Goal: Task Accomplishment & Management: Use online tool/utility

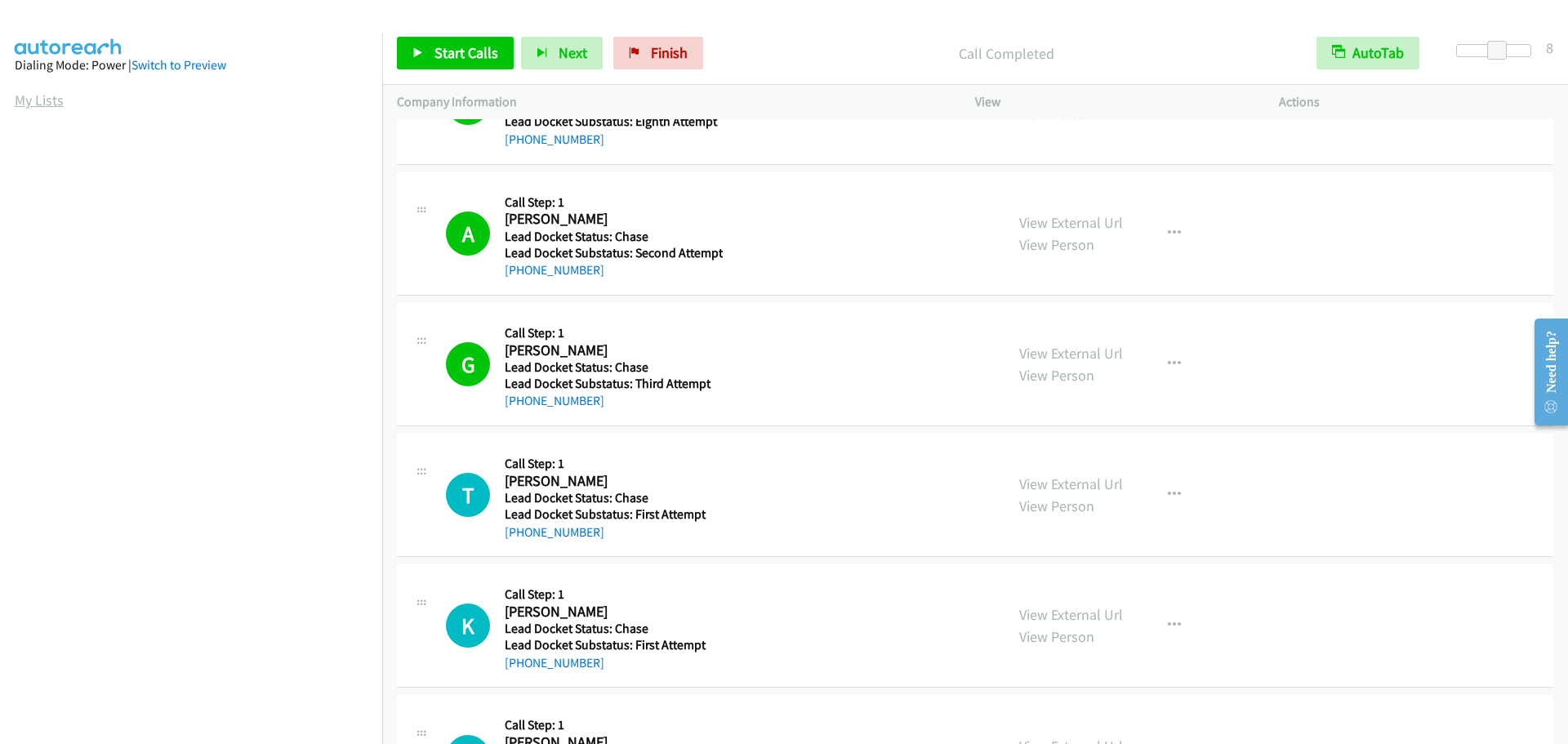
click at [44, 100] on link "My Lists" at bounding box center [39, 100] width 49 height 18
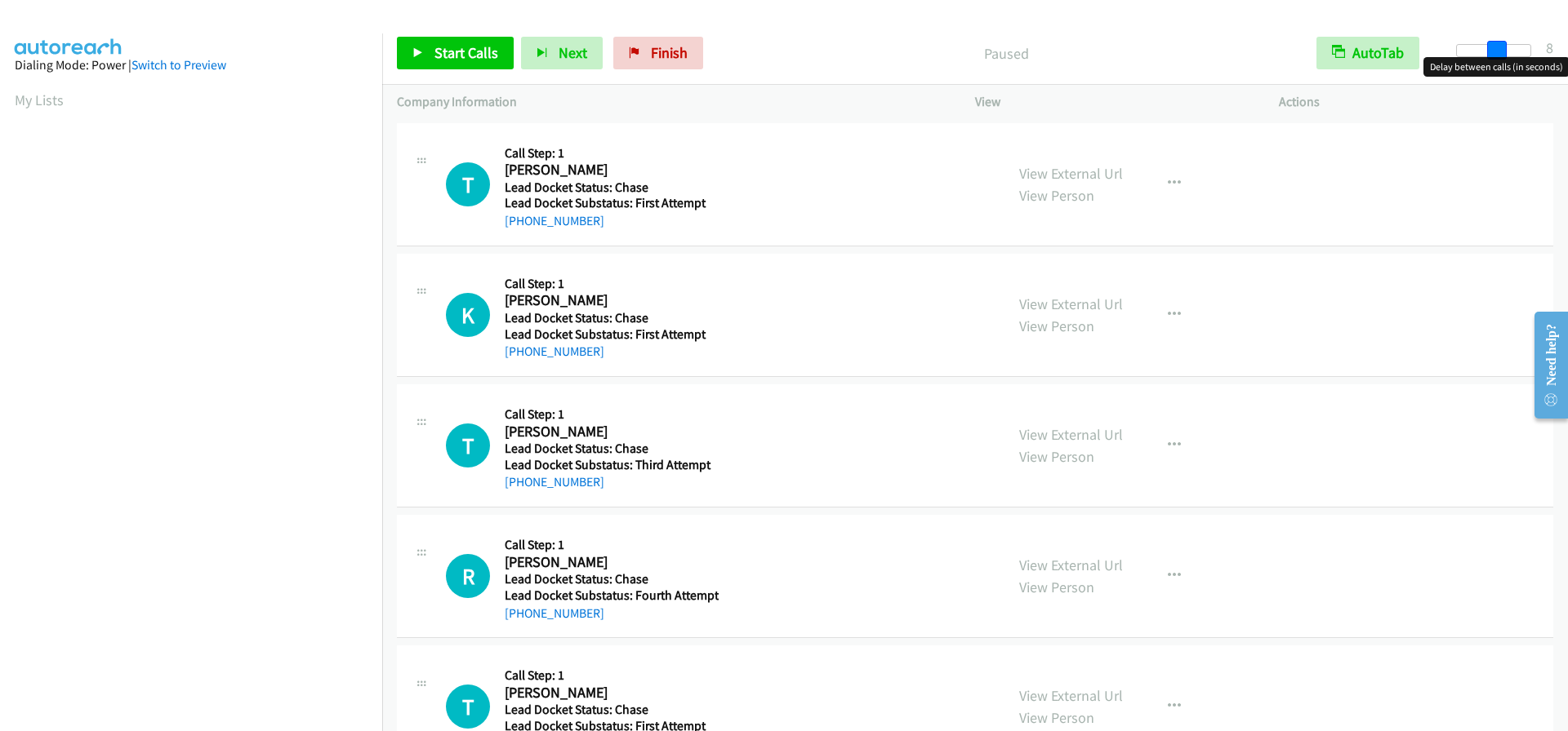
drag, startPoint x: 1463, startPoint y: 44, endPoint x: 1501, endPoint y: 44, distance: 38.0
click at [1501, 44] on span at bounding box center [1497, 50] width 19 height 19
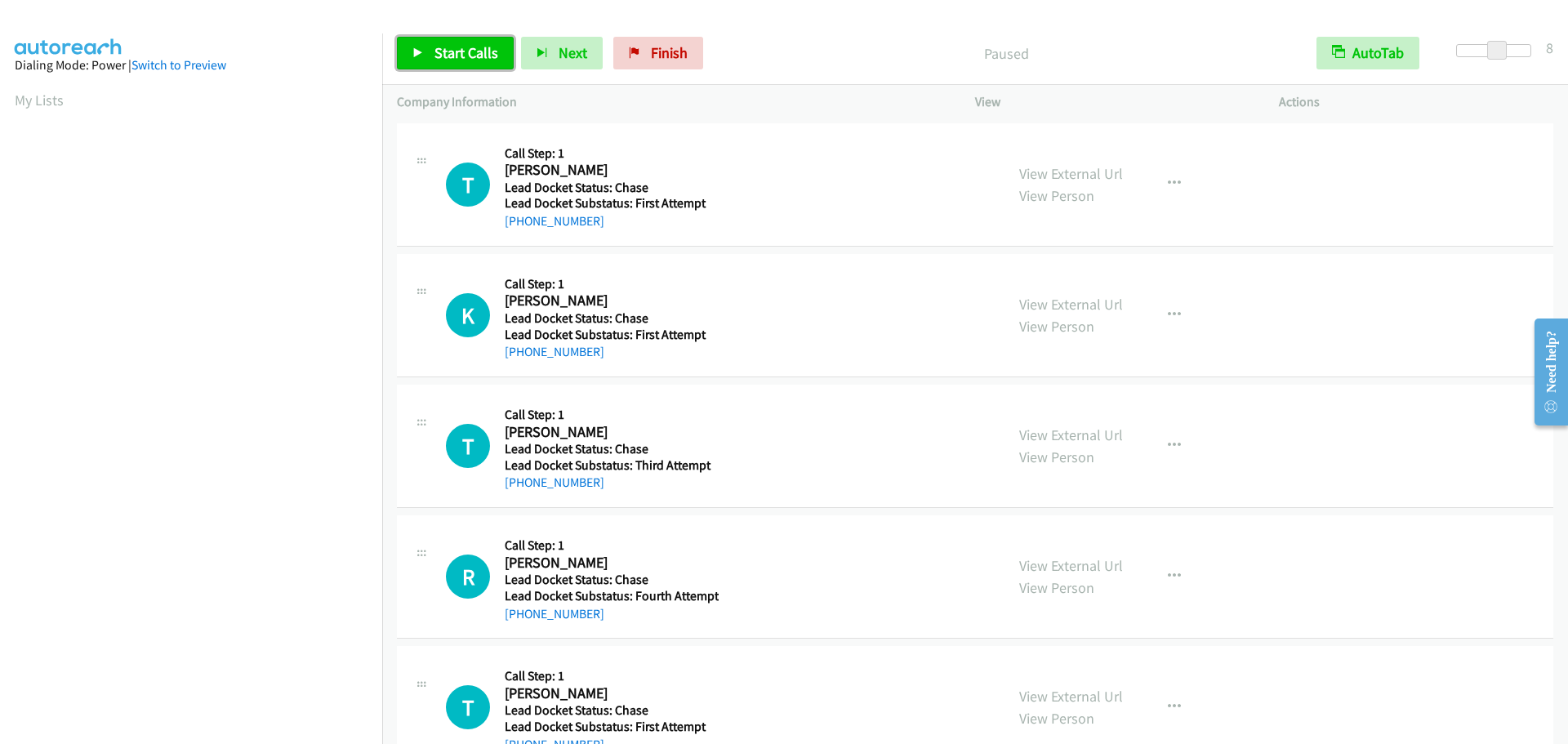
click at [494, 56] on span "Start Calls" at bounding box center [467, 52] width 64 height 18
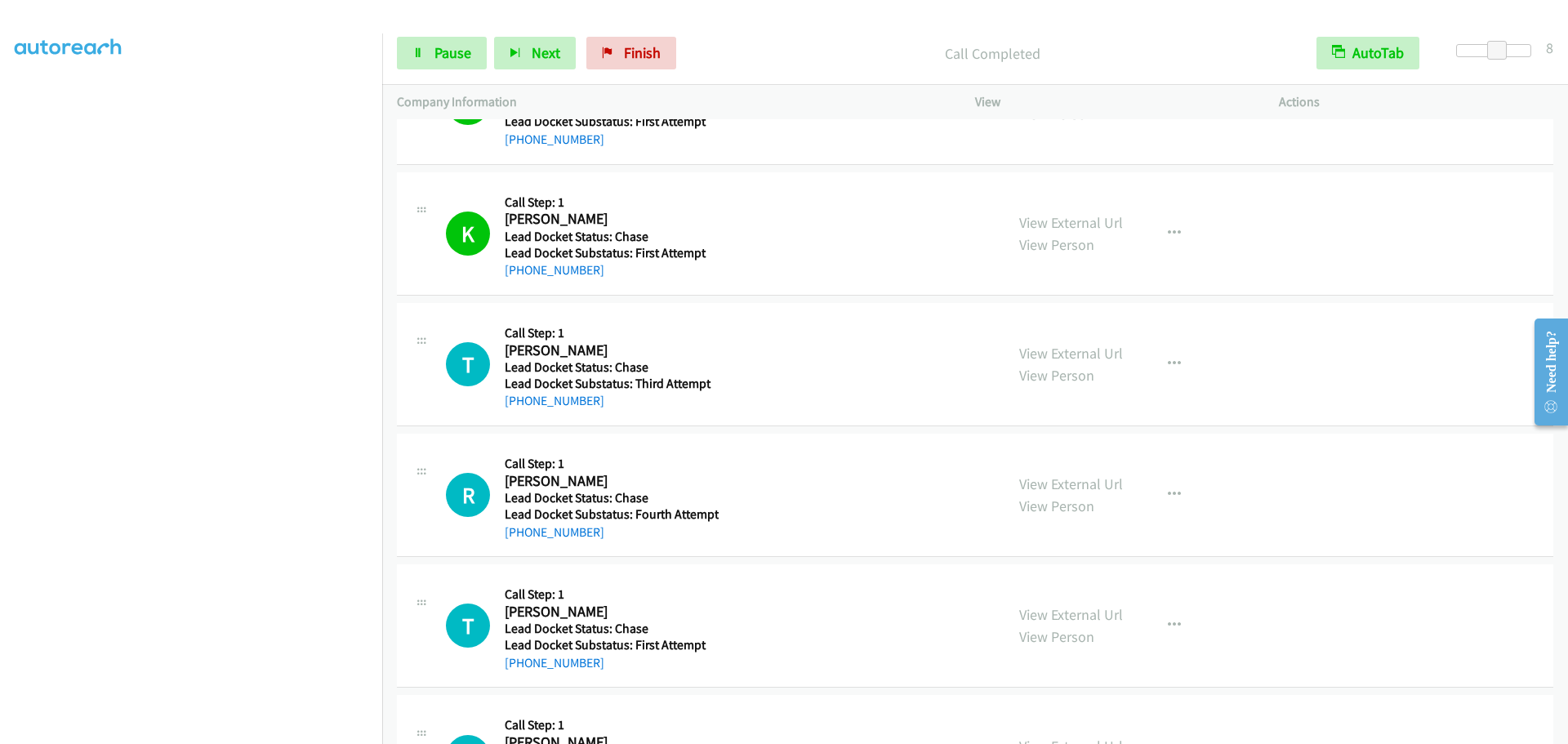
scroll to position [163, 0]
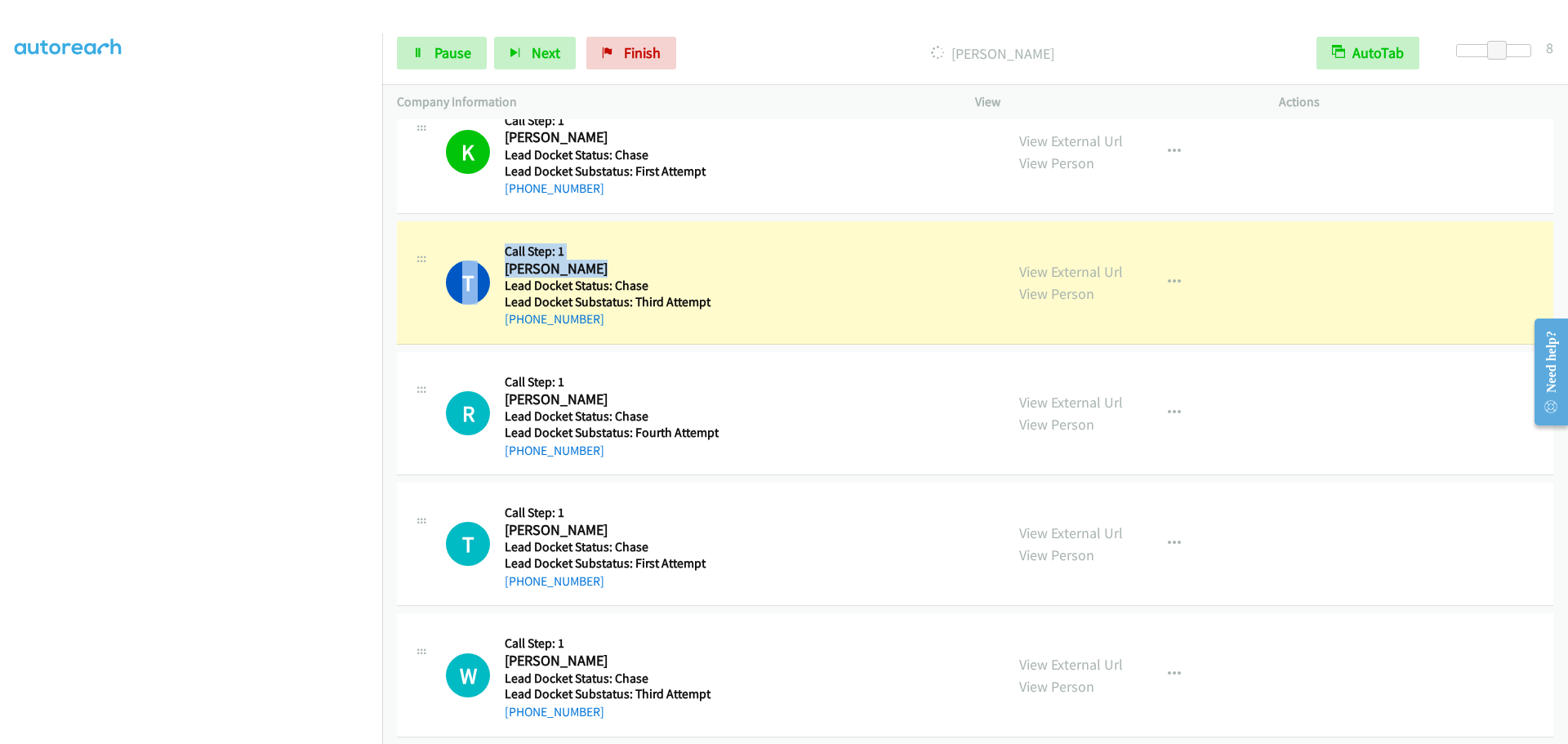
drag, startPoint x: 603, startPoint y: 266, endPoint x: 501, endPoint y: 261, distance: 102.1
click at [501, 261] on div "T Callback Scheduled Call Step: 1 Thomas Perttu America/New_York Lead Docket St…" at bounding box center [717, 282] width 544 height 93
click at [636, 226] on div "T Callback Scheduled Call Step: 1 Thomas Perttu America/New_York Lead Docket St…" at bounding box center [974, 282] width 1156 height 124
drag, startPoint x: 598, startPoint y: 266, endPoint x: 504, endPoint y: 265, distance: 94.0
click at [504, 265] on h2 "Thomas Perttu" at bounding box center [611, 269] width 214 height 18
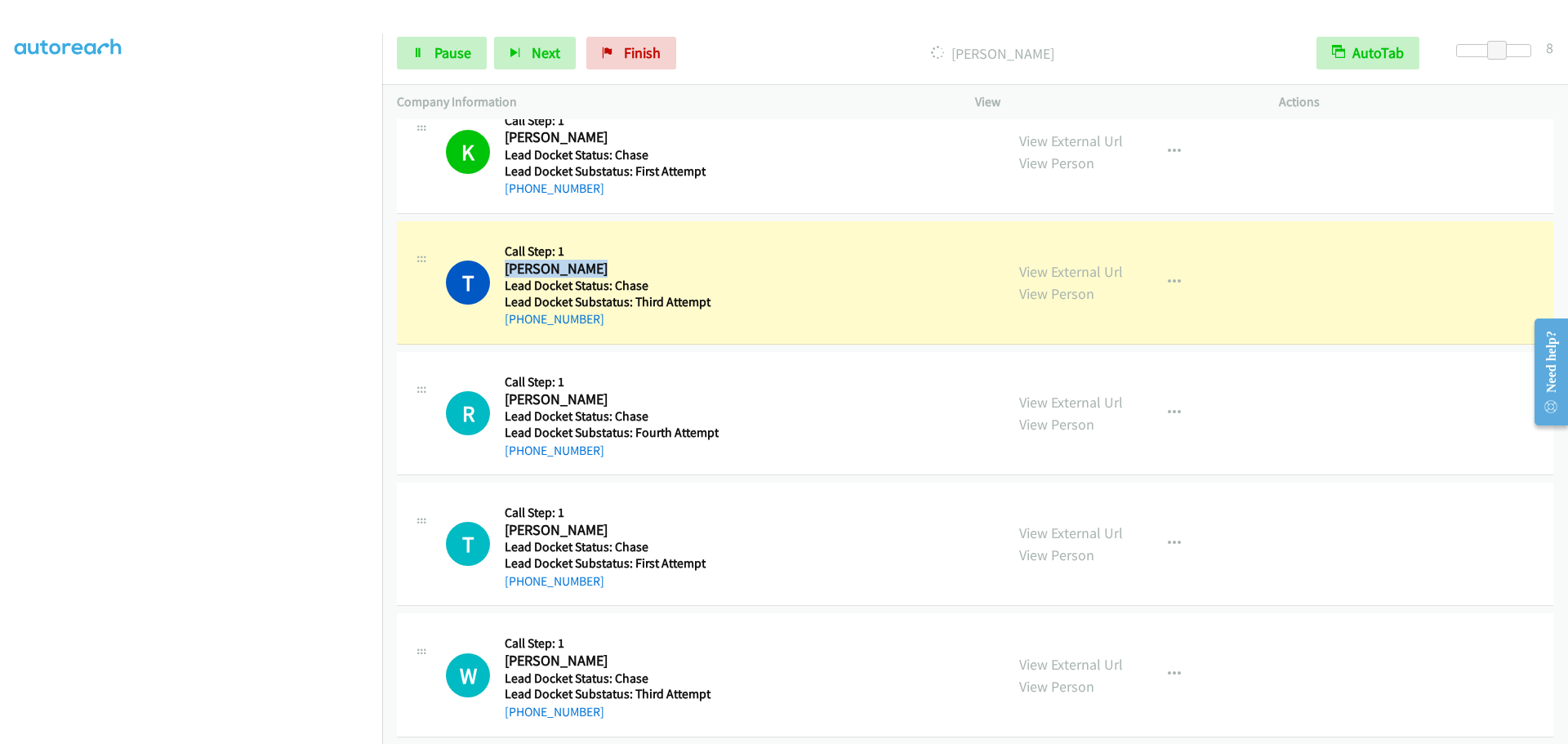
copy h2 "Thomas Perttu"
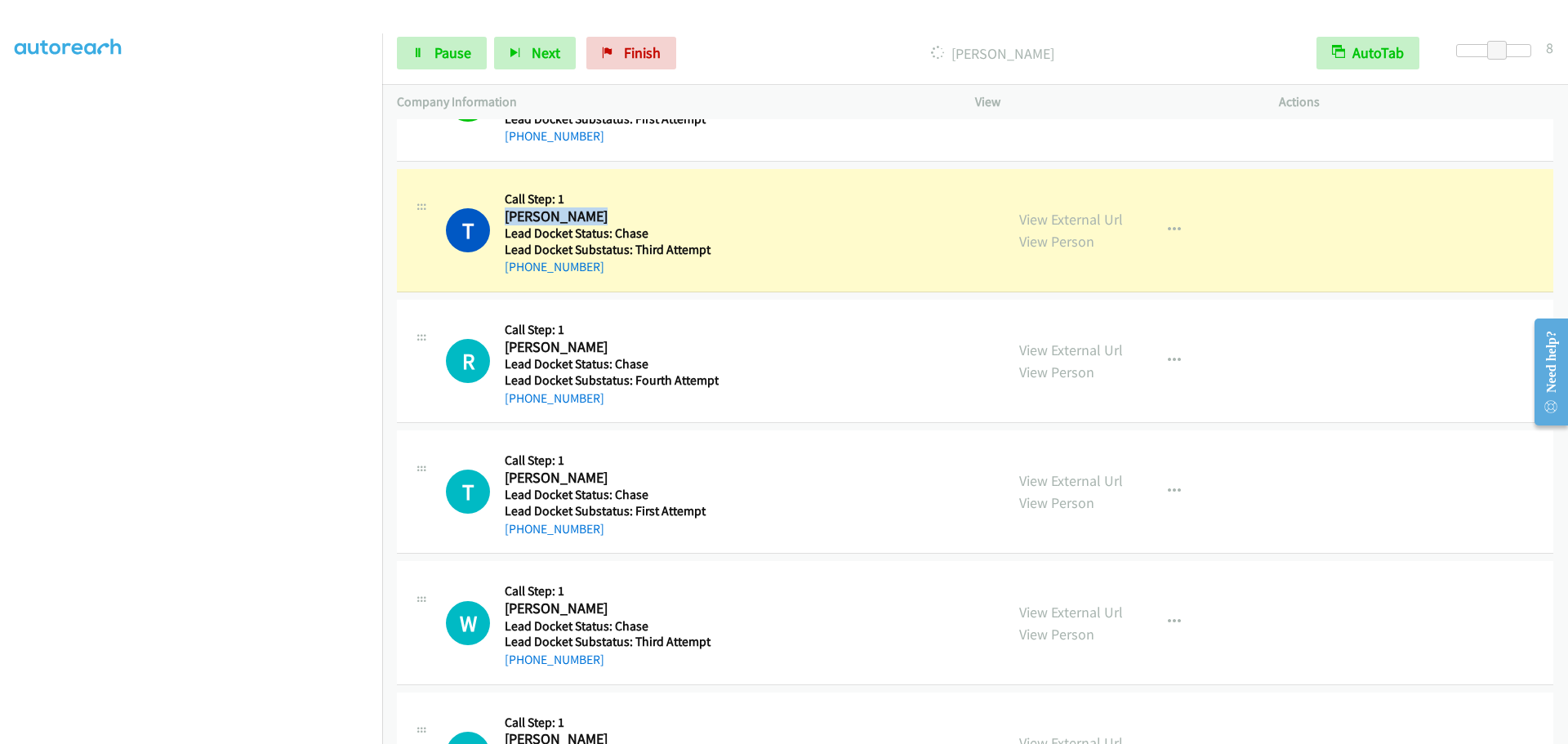
scroll to position [245, 0]
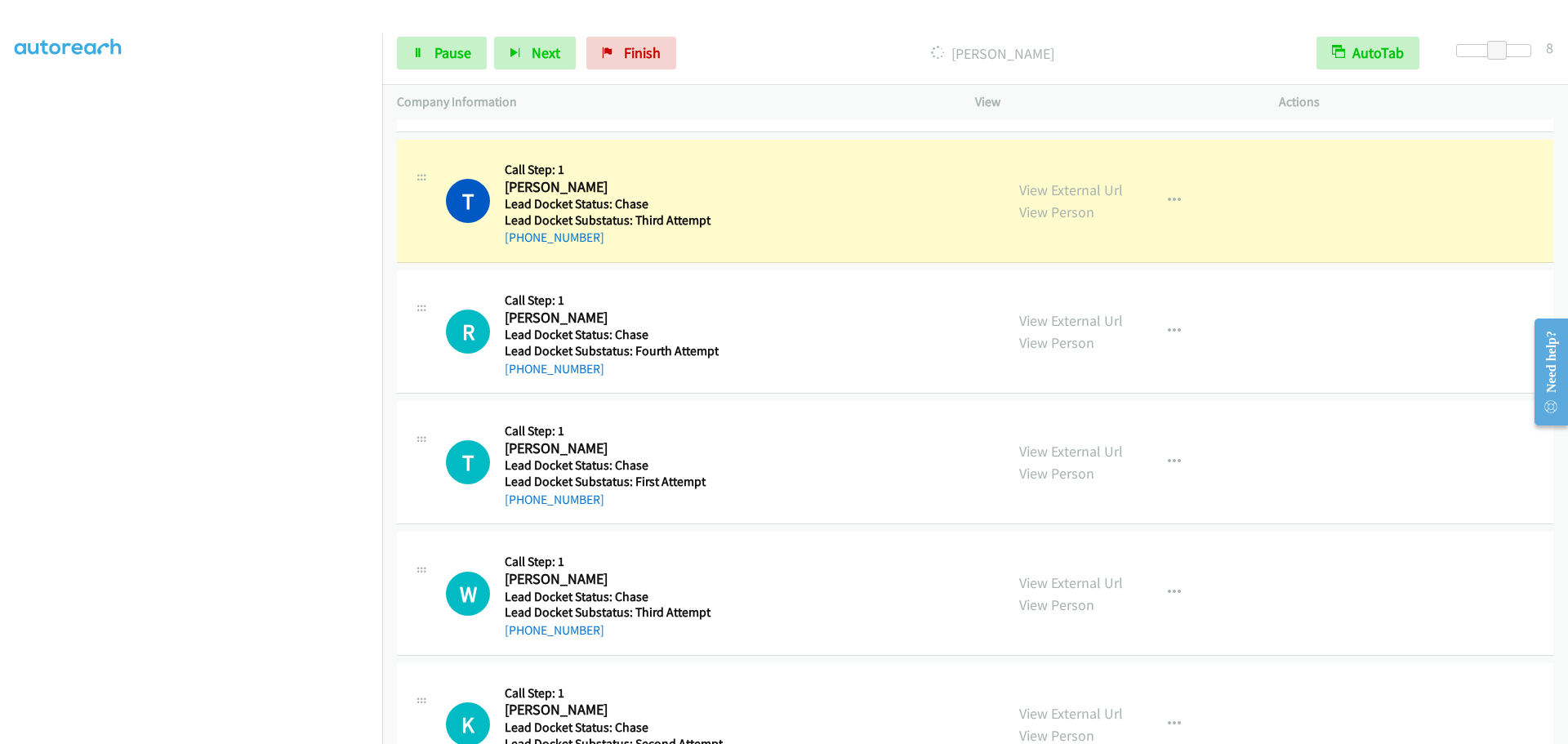
click at [718, 51] on p "Dialing Thomas Perttu" at bounding box center [993, 54] width 589 height 22
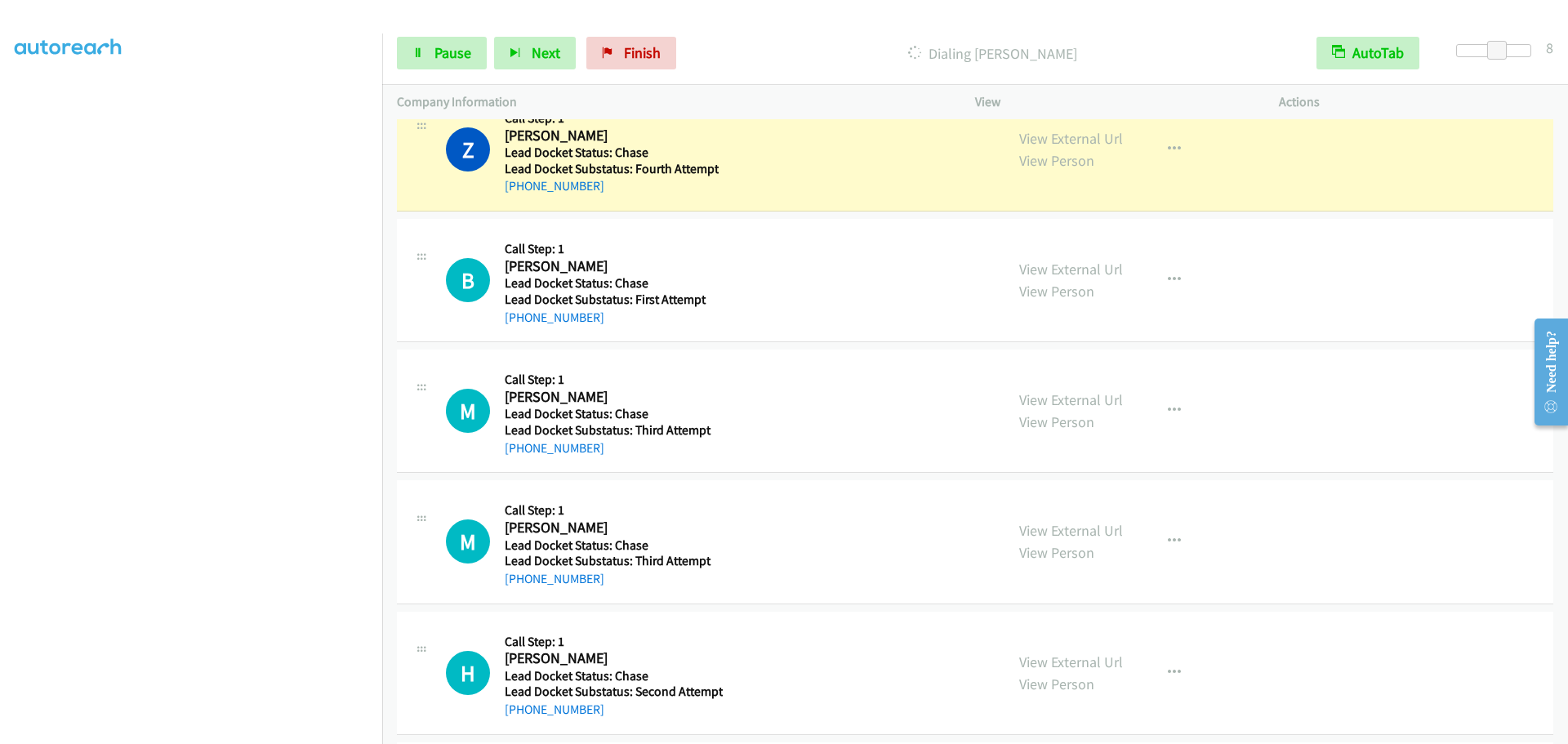
scroll to position [980, 0]
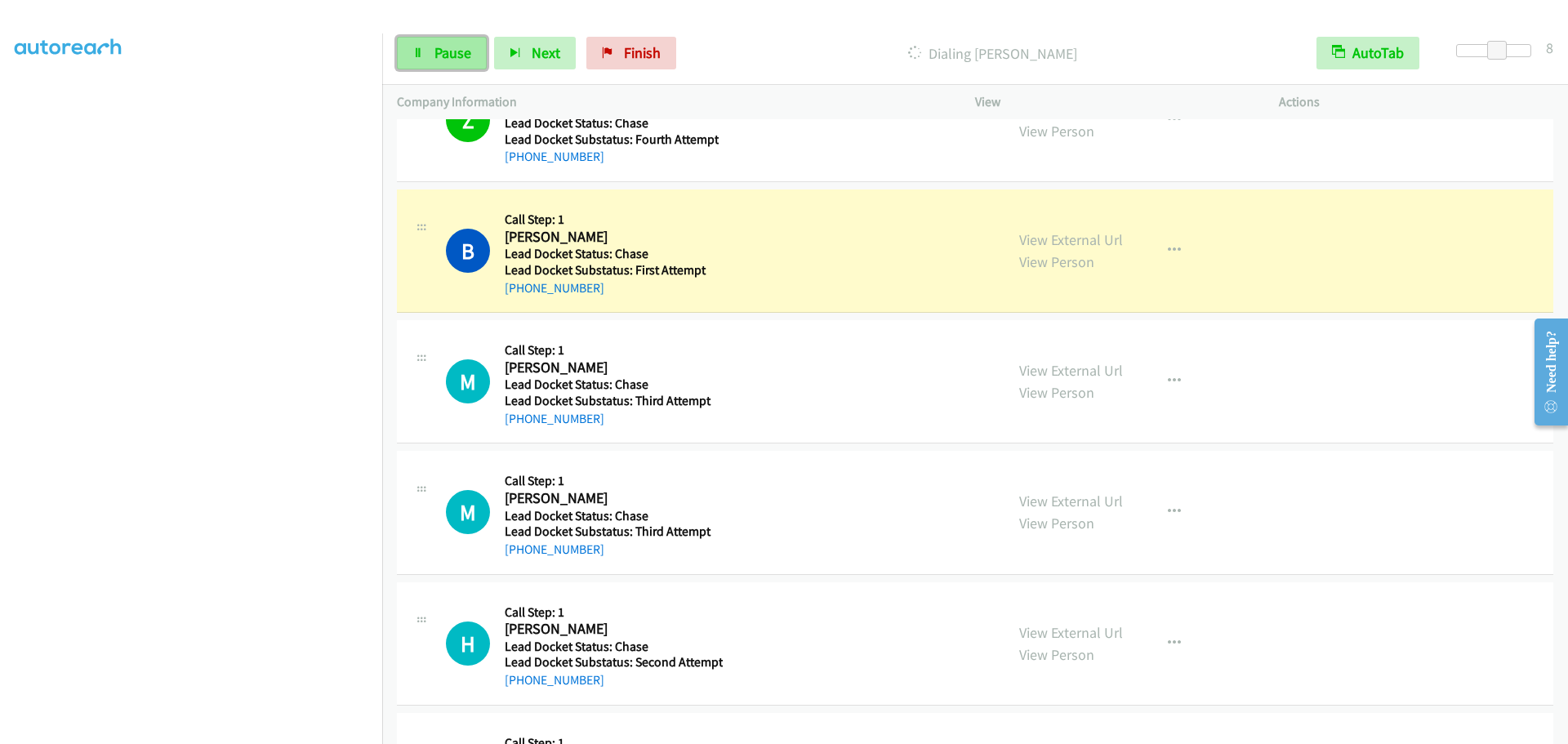
click at [446, 64] on link "Pause" at bounding box center [441, 53] width 90 height 33
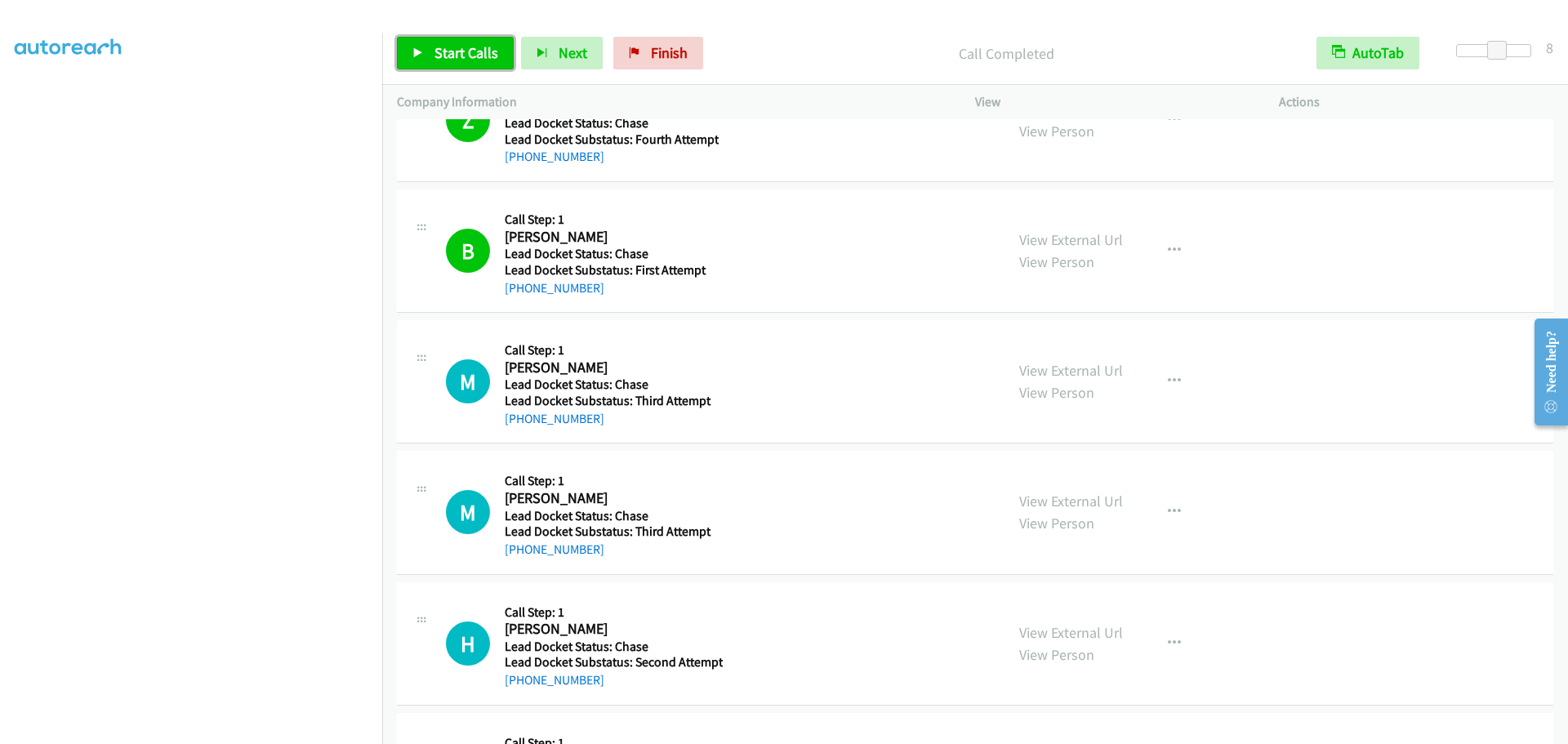
click at [488, 50] on span "Start Calls" at bounding box center [467, 52] width 64 height 18
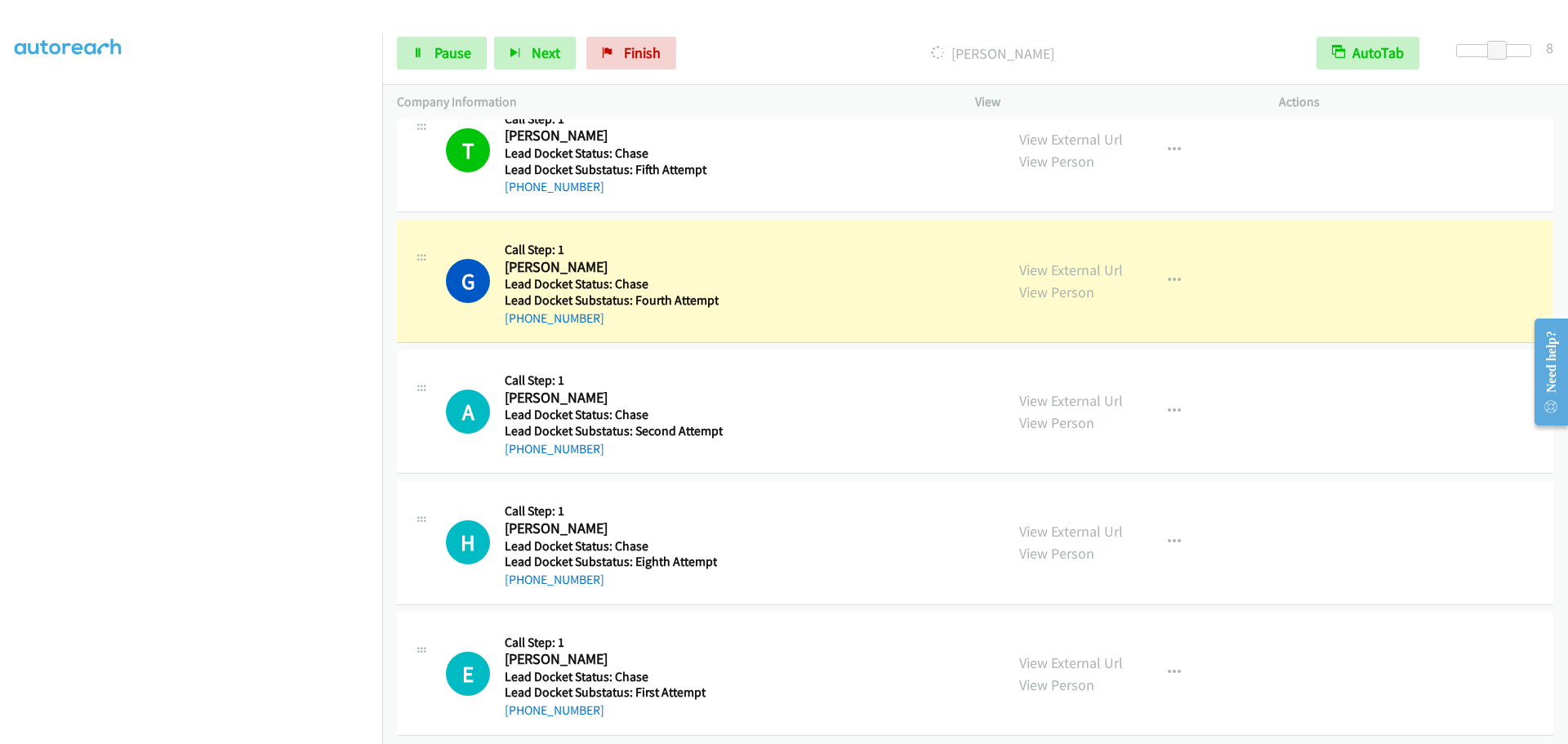
scroll to position [1633, 0]
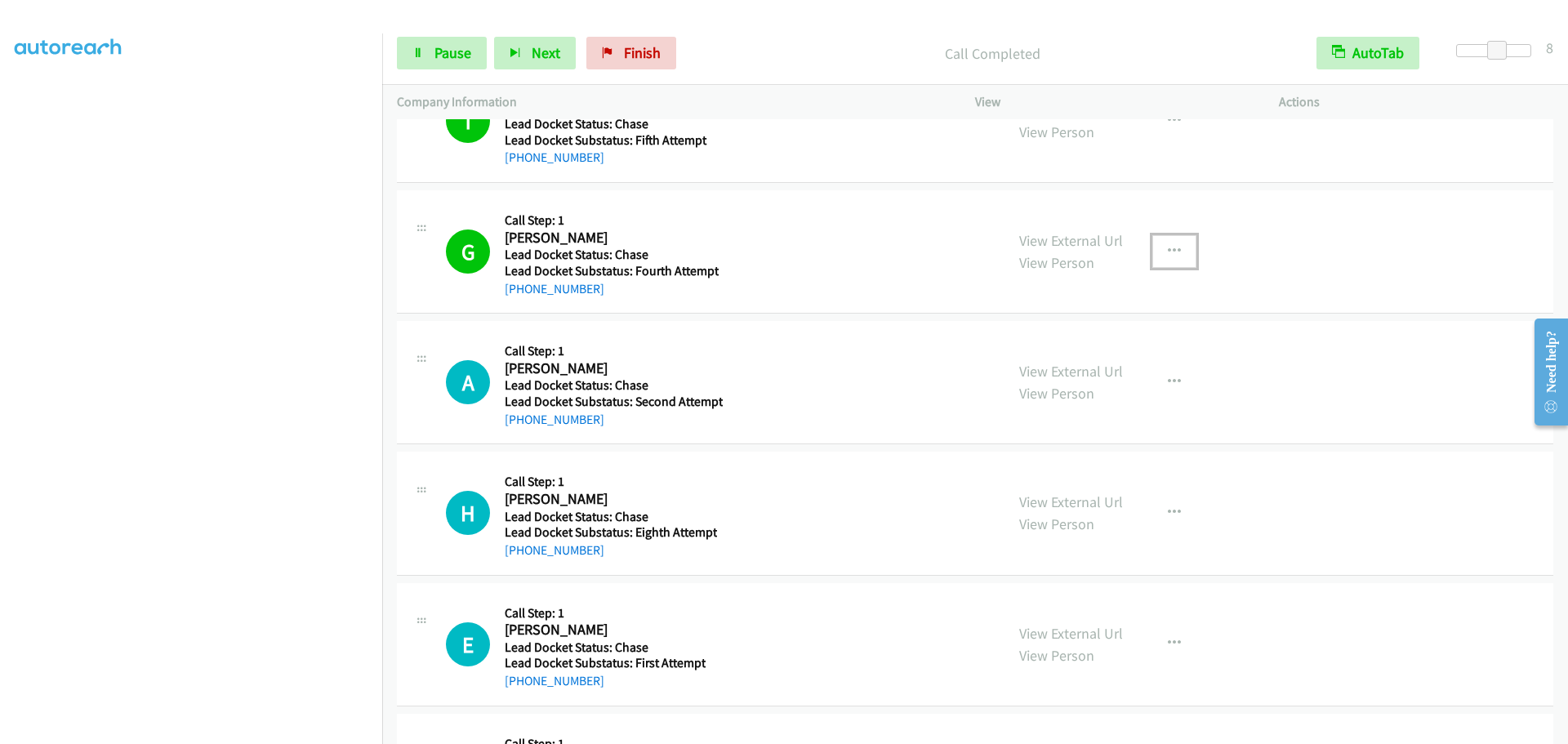
click at [1153, 251] on button "button" at bounding box center [1175, 251] width 44 height 33
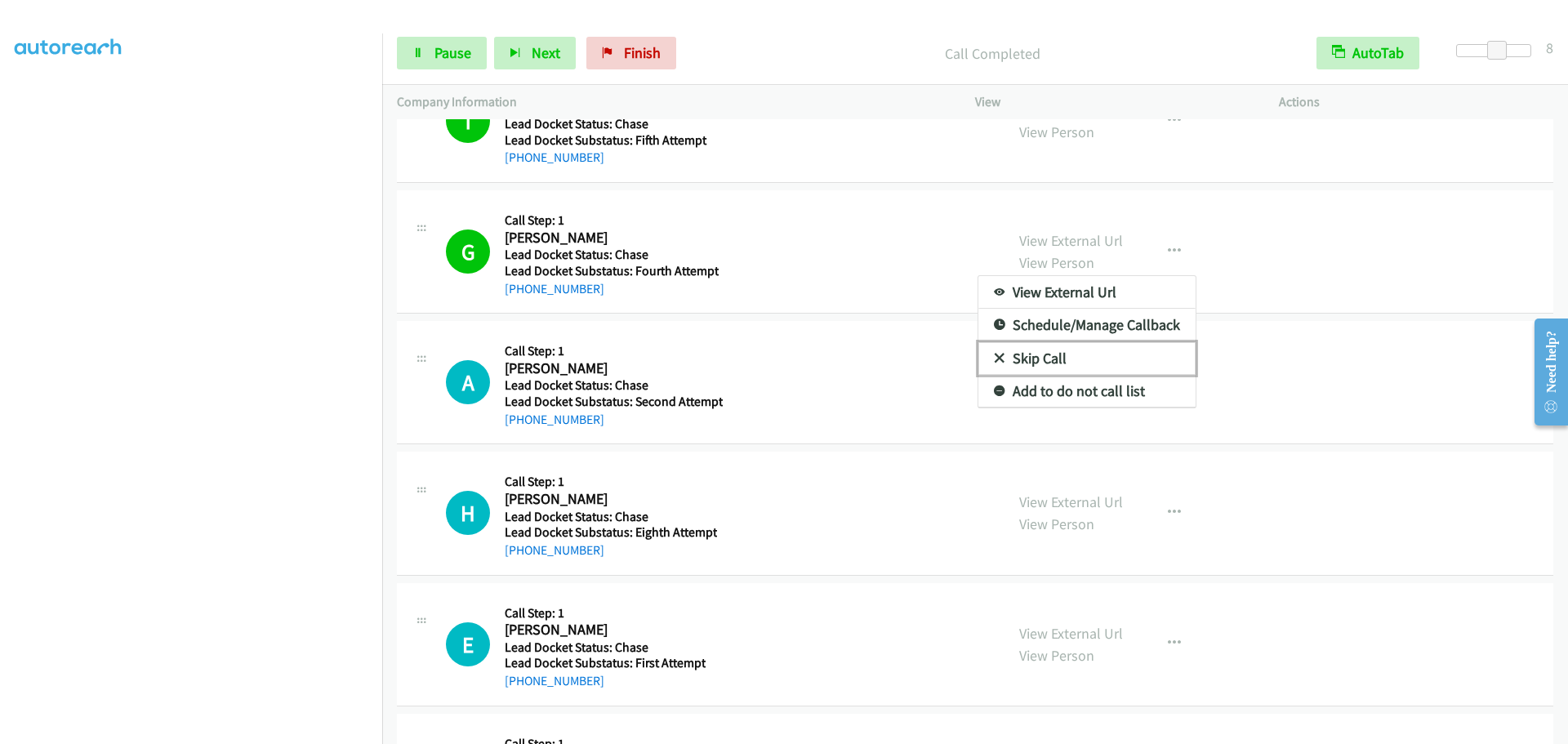
click at [1085, 359] on link "Skip Call" at bounding box center [1087, 358] width 217 height 33
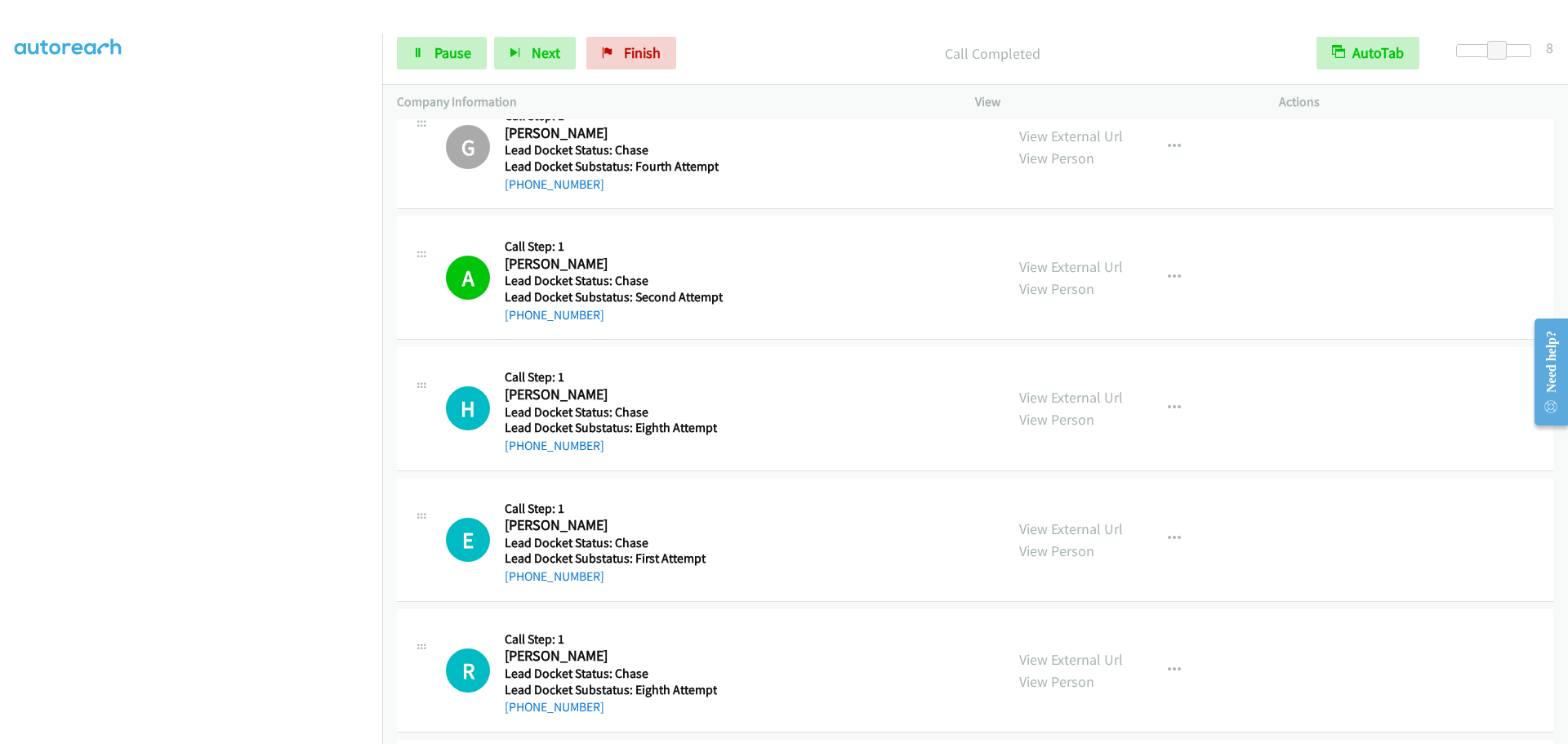
scroll to position [1715, 0]
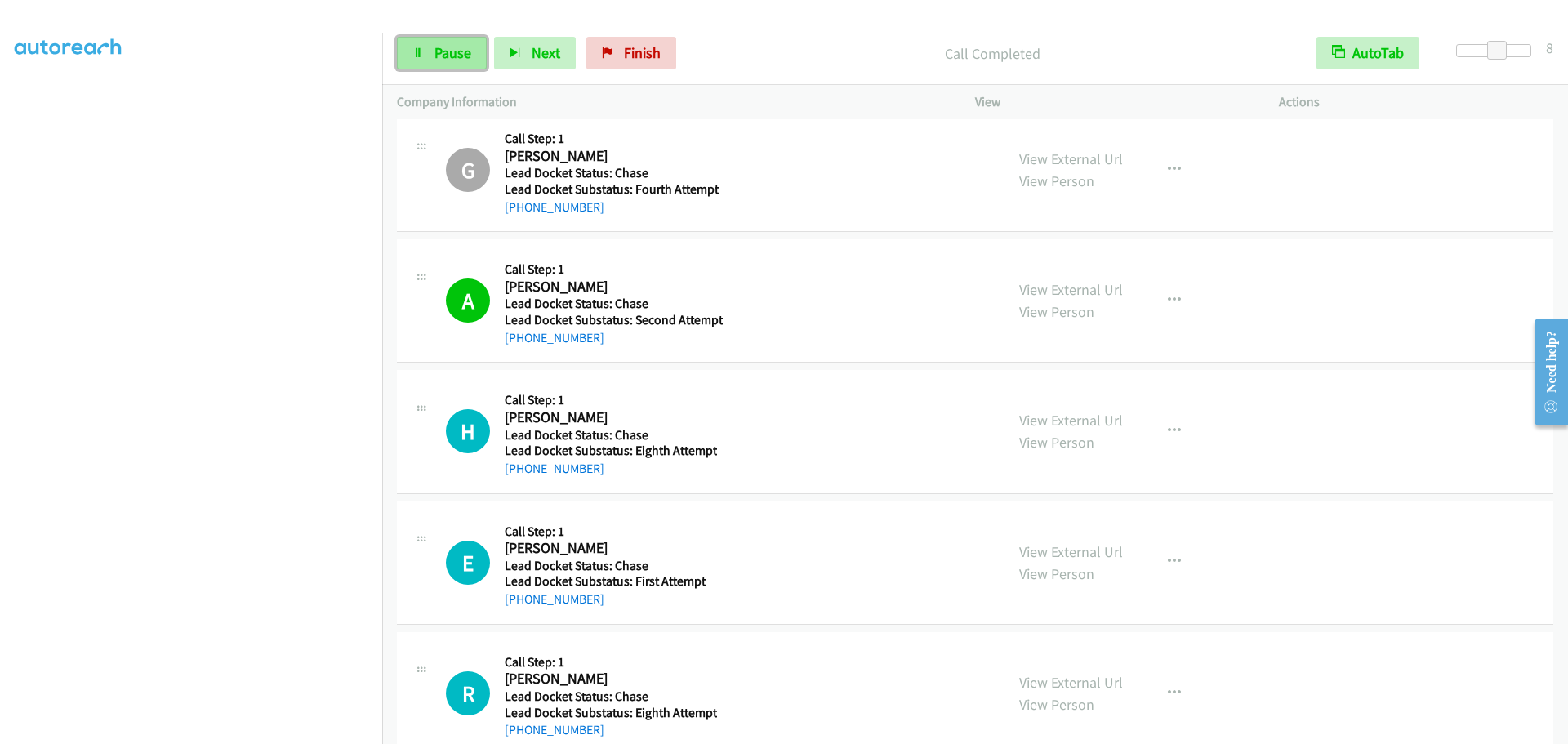
click at [467, 53] on span "Pause" at bounding box center [453, 52] width 37 height 18
click at [452, 59] on span "Start Calls" at bounding box center [467, 52] width 64 height 18
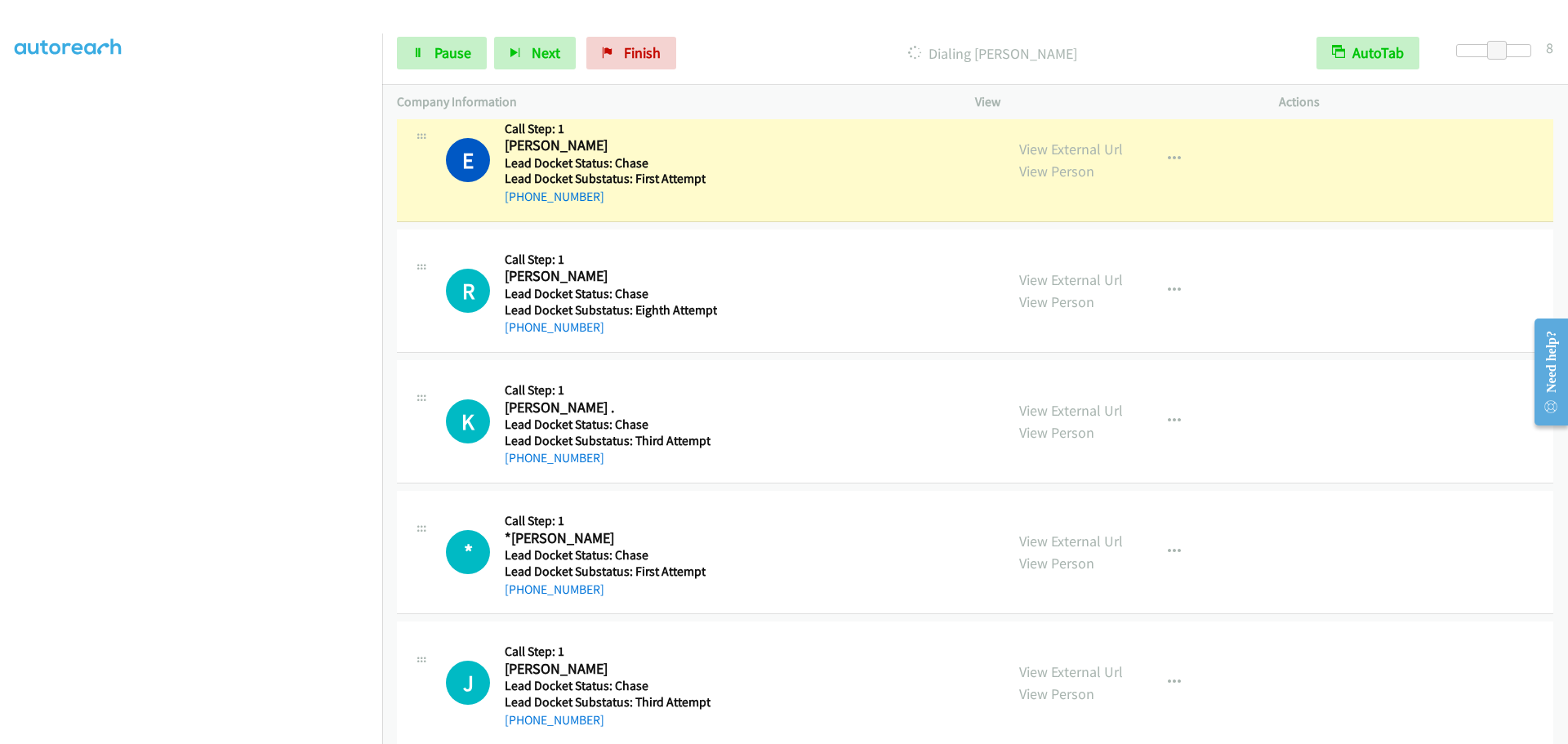
scroll to position [2124, 0]
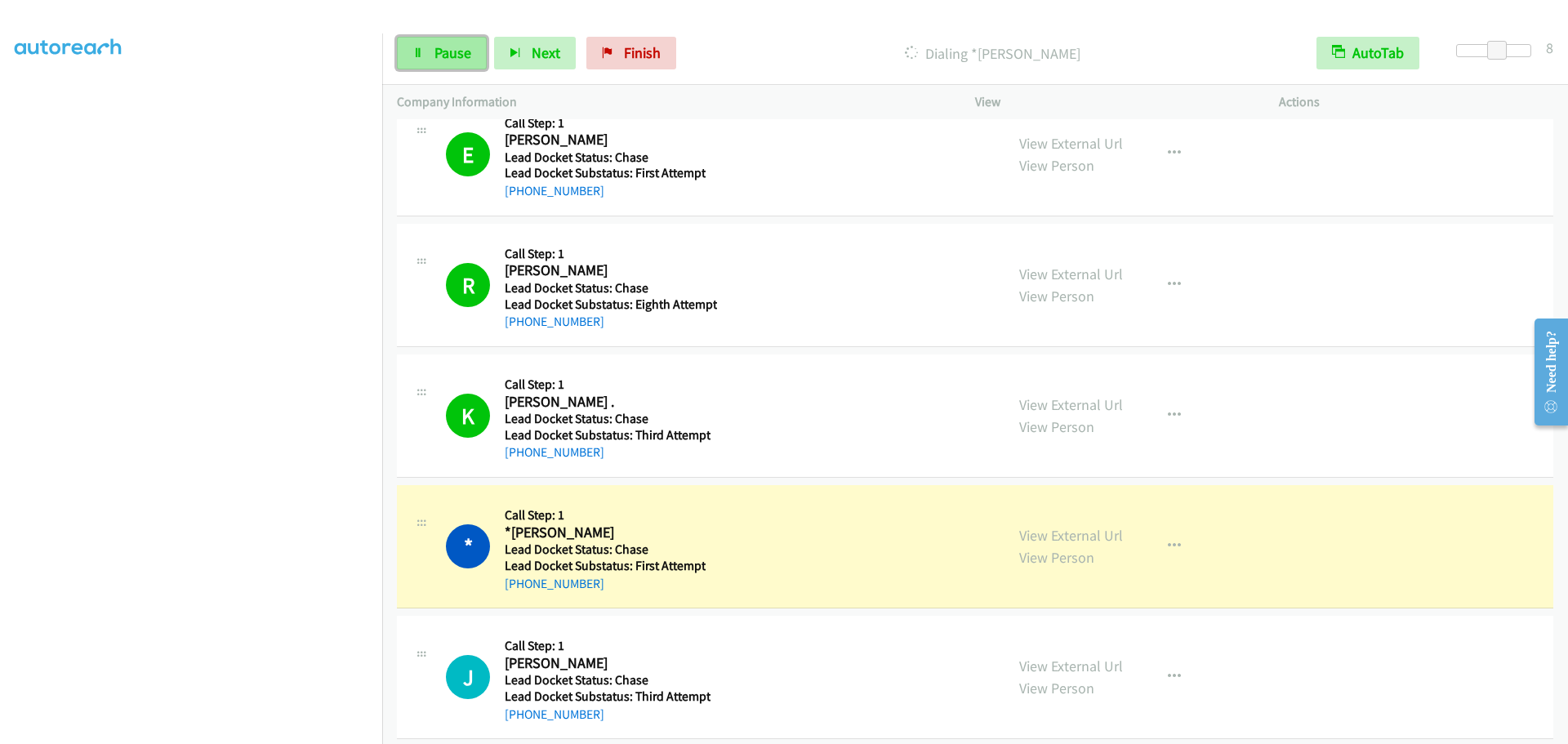
click at [437, 56] on span "Pause" at bounding box center [453, 52] width 37 height 18
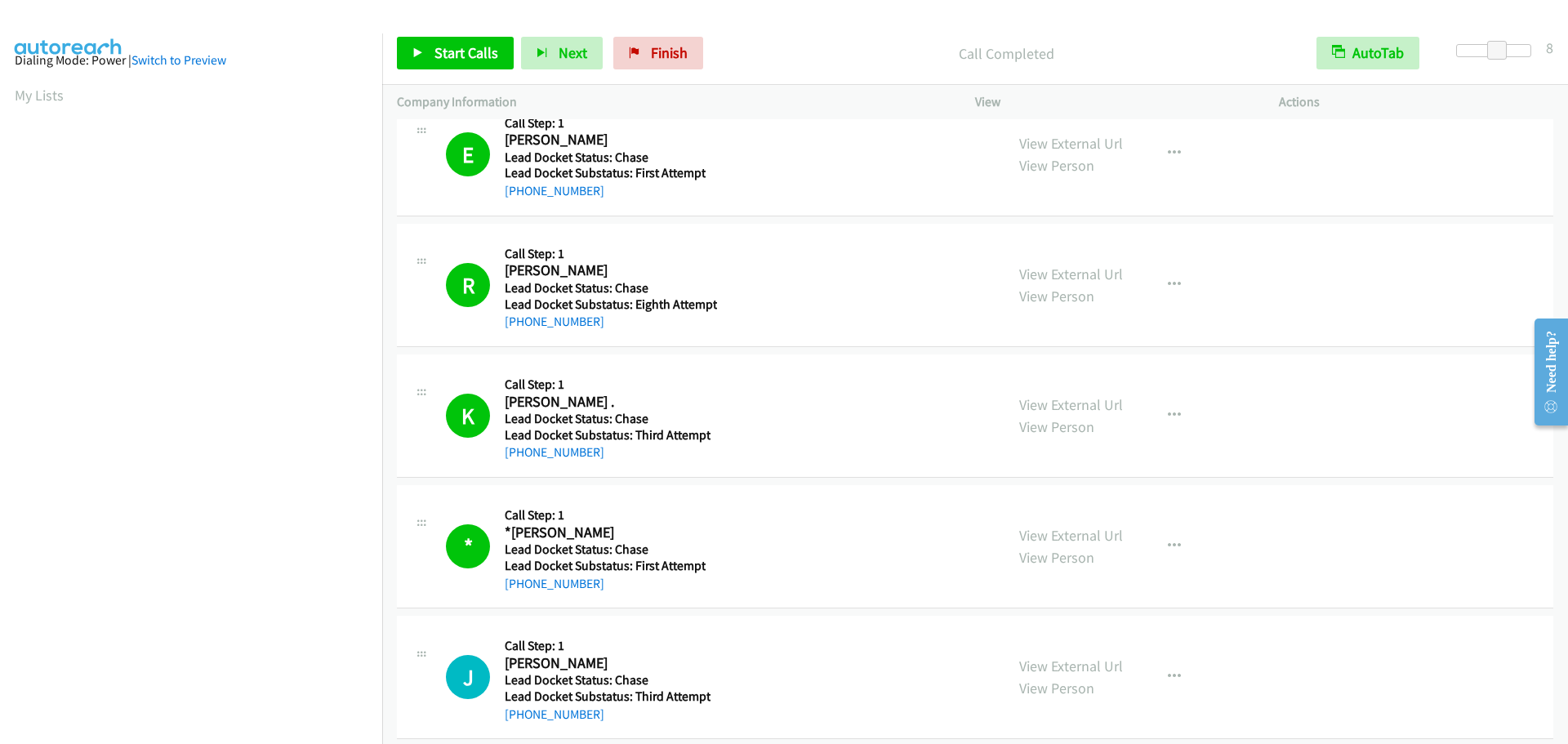
scroll to position [0, 0]
click at [55, 100] on link "My Lists" at bounding box center [39, 100] width 49 height 18
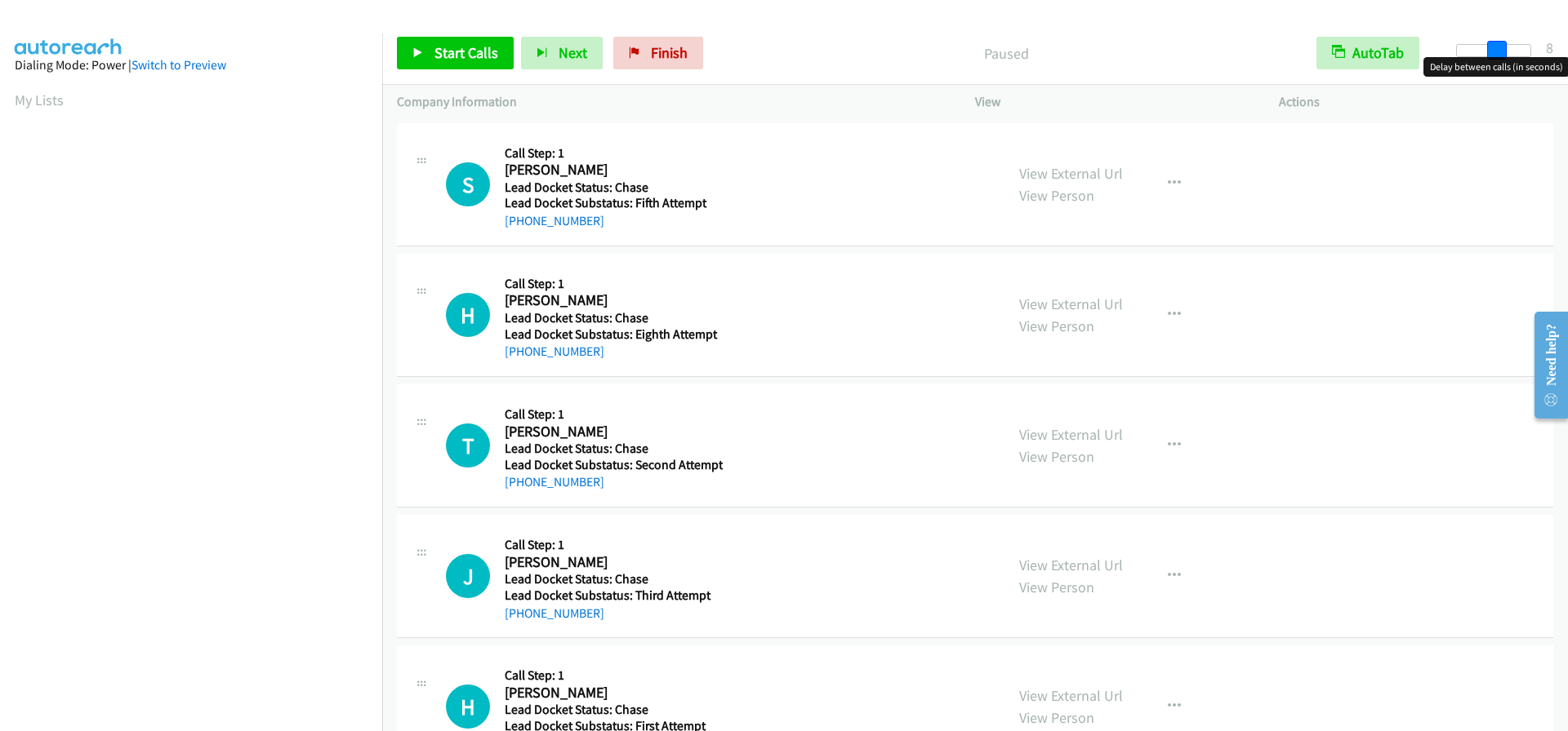
drag, startPoint x: 1454, startPoint y: 46, endPoint x: 1493, endPoint y: 45, distance: 39.0
click at [1493, 45] on span at bounding box center [1497, 50] width 19 height 19
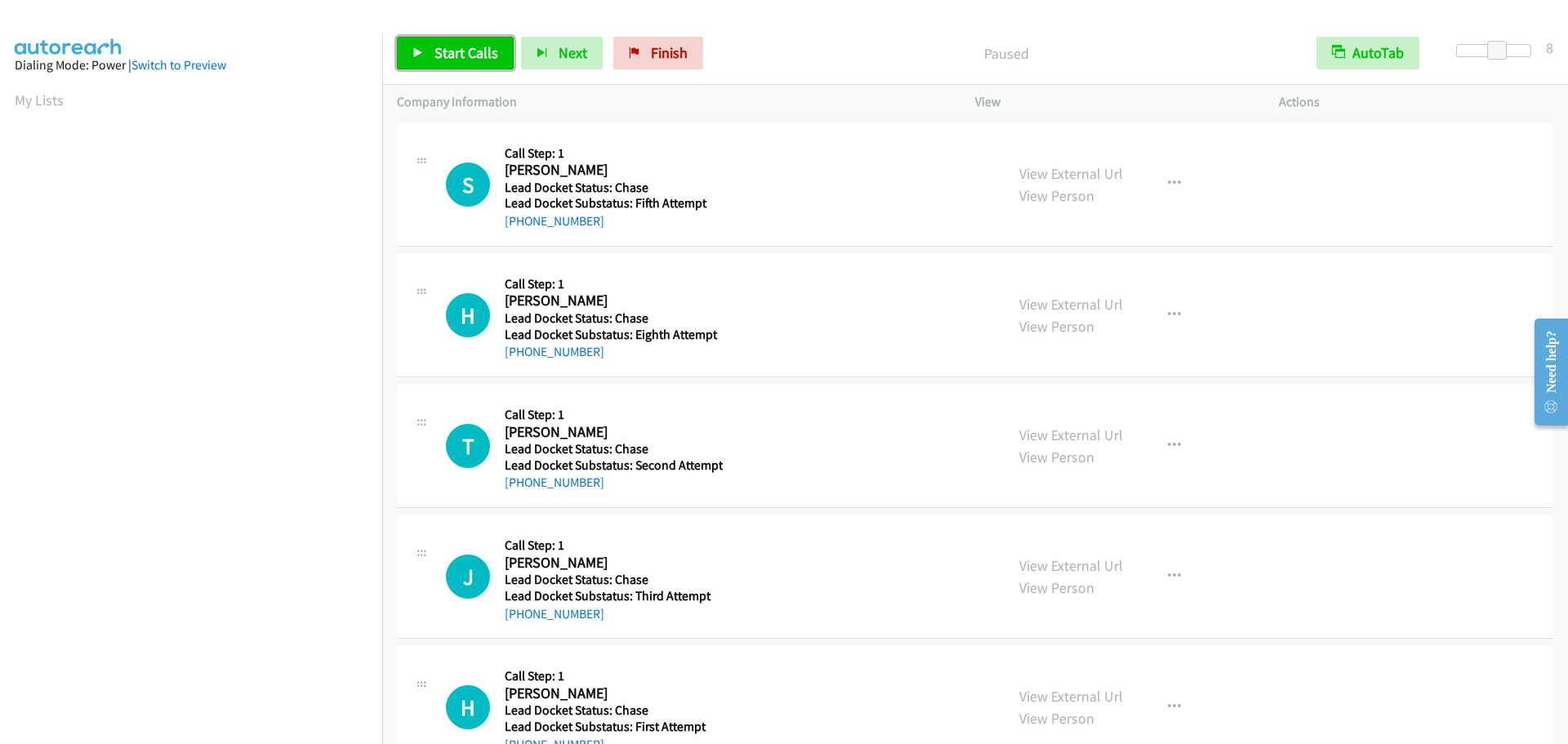
click at [477, 57] on span "Start Calls" at bounding box center [467, 52] width 64 height 18
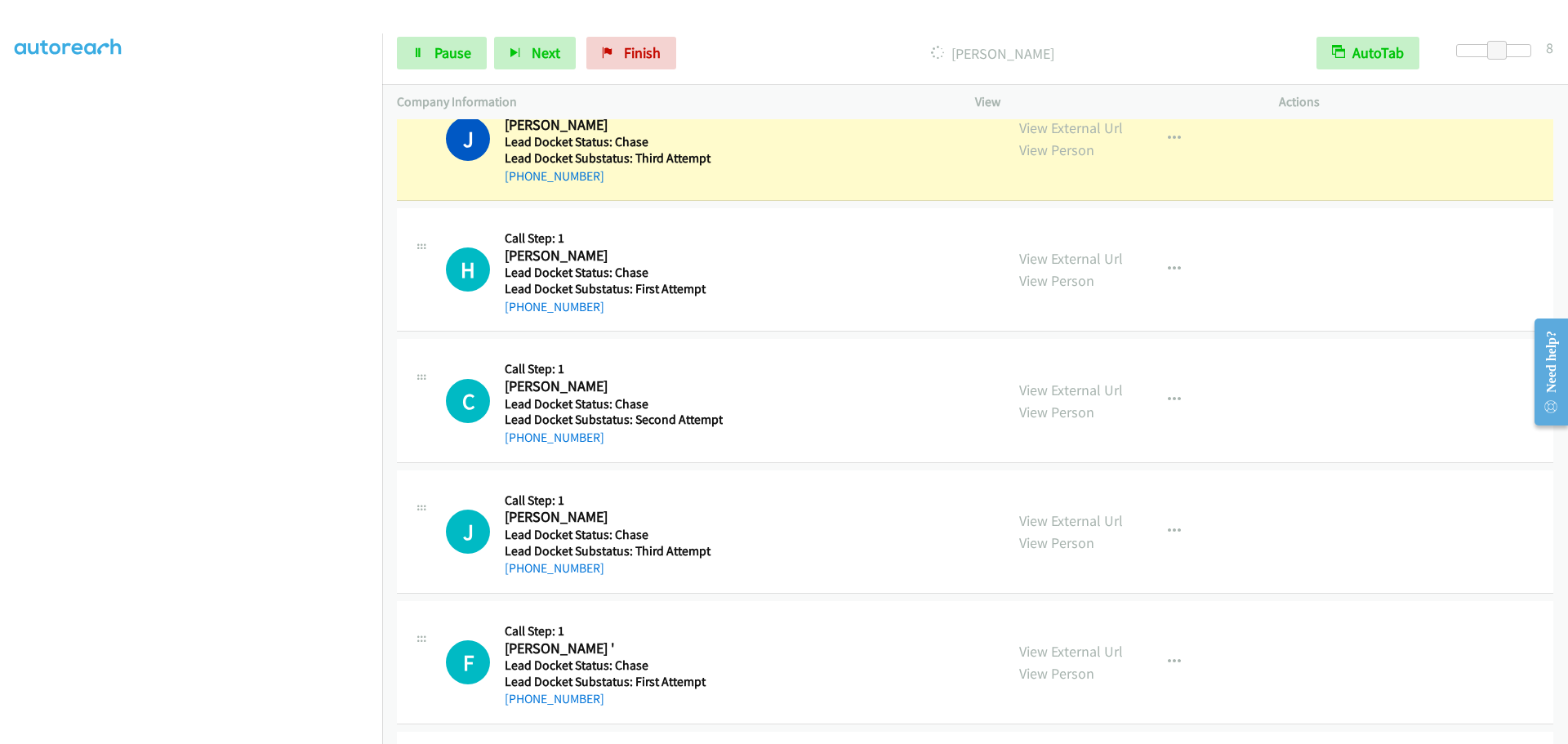
scroll to position [409, 0]
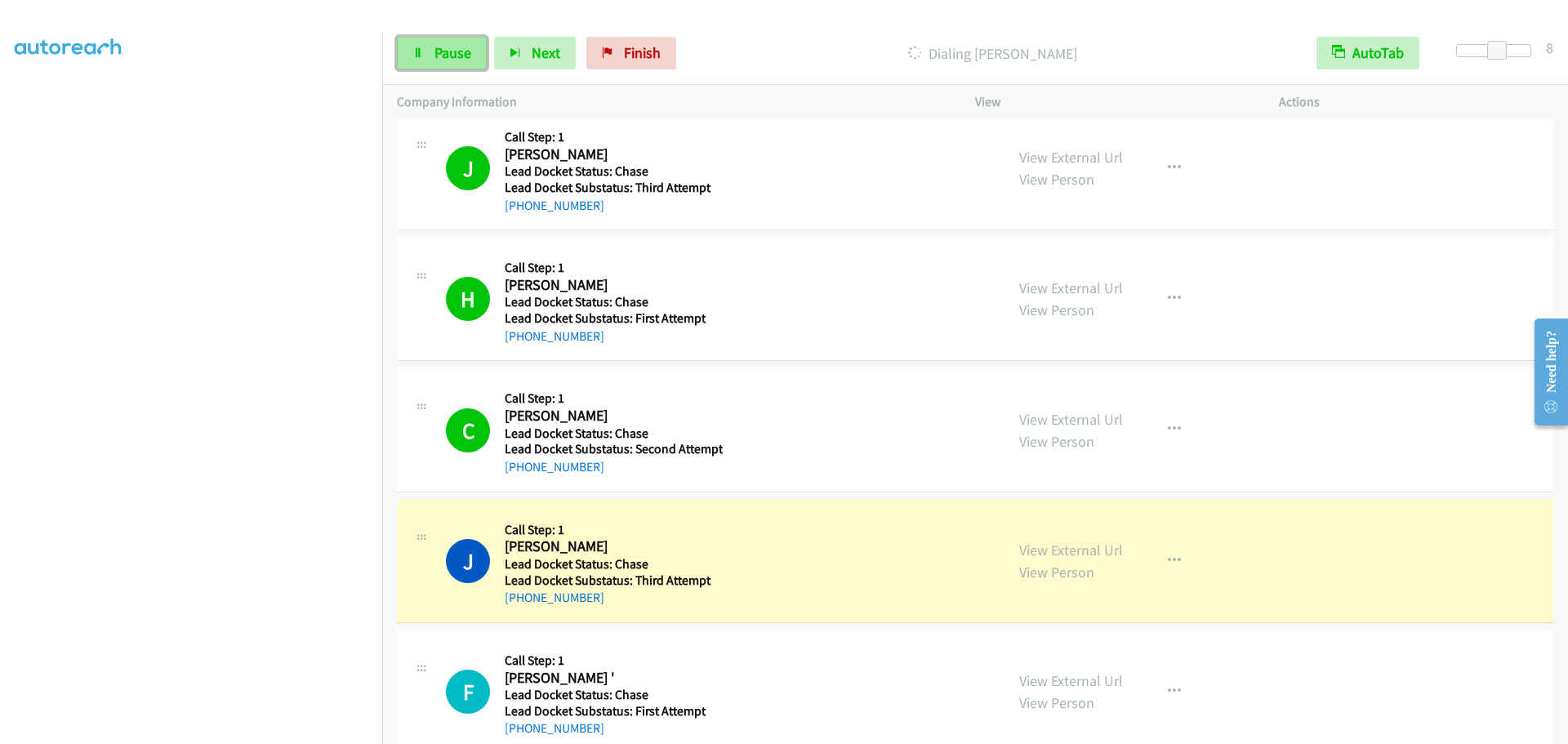
click at [459, 55] on span "Pause" at bounding box center [453, 52] width 37 height 18
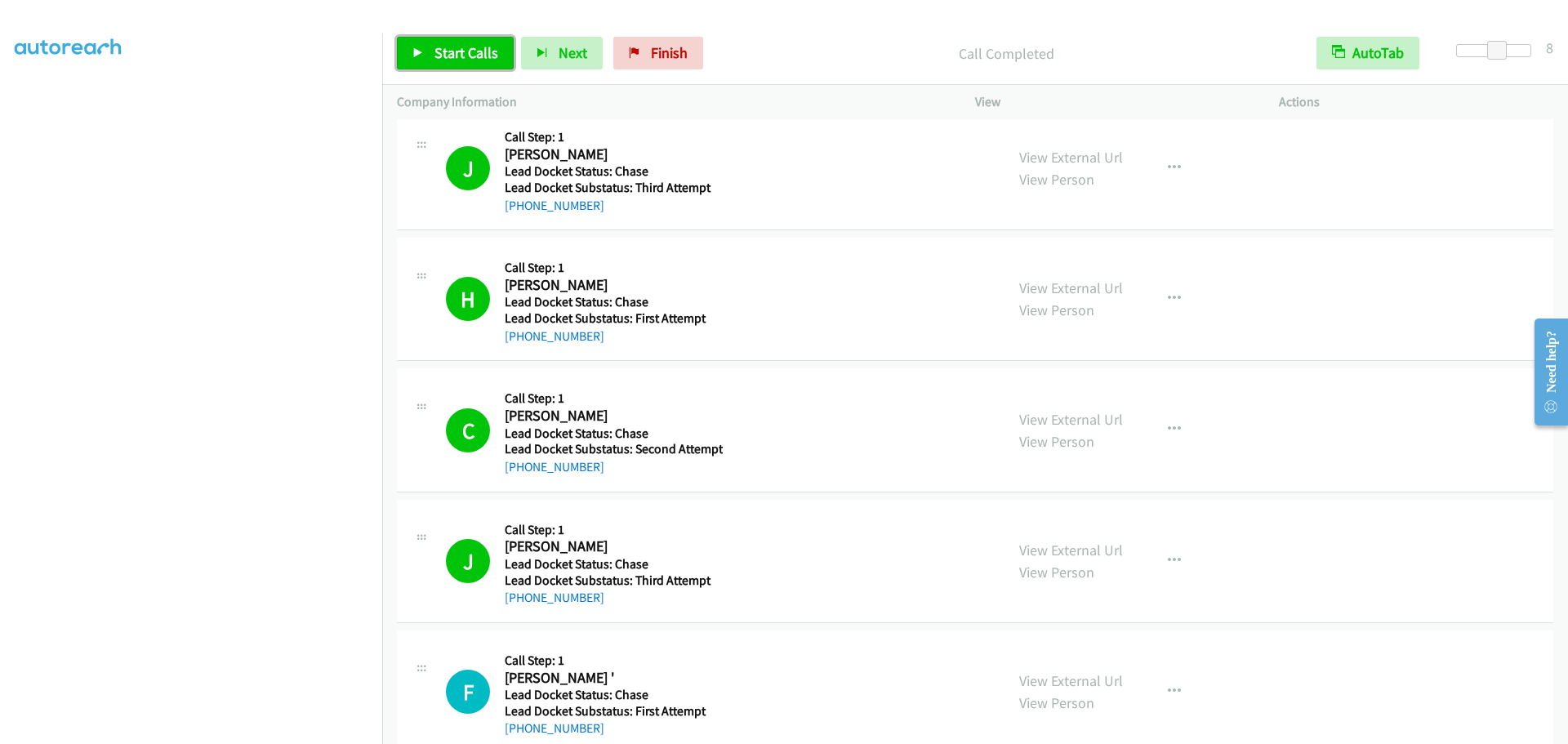
click at [442, 51] on span "Start Calls" at bounding box center [467, 52] width 64 height 18
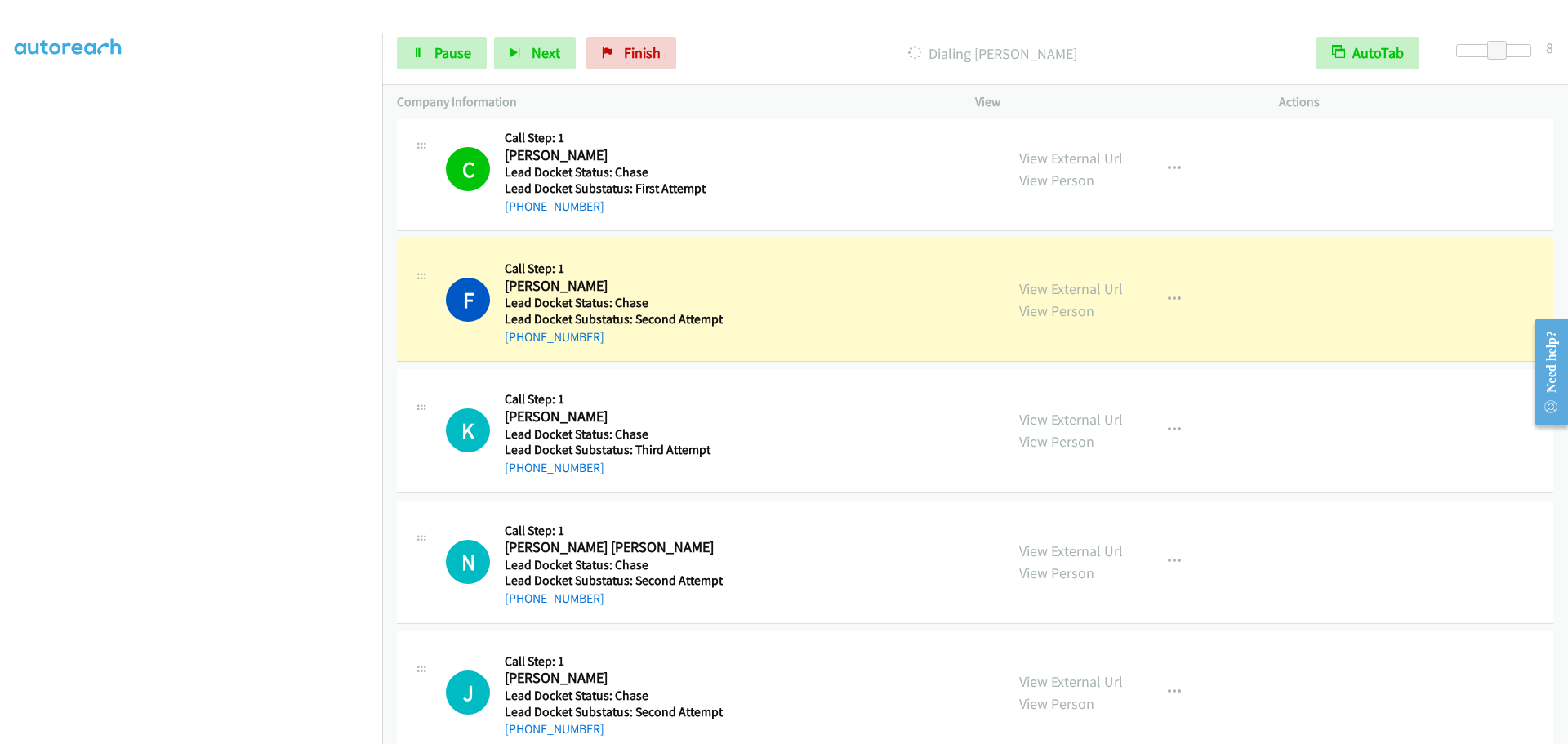
scroll to position [1143, 0]
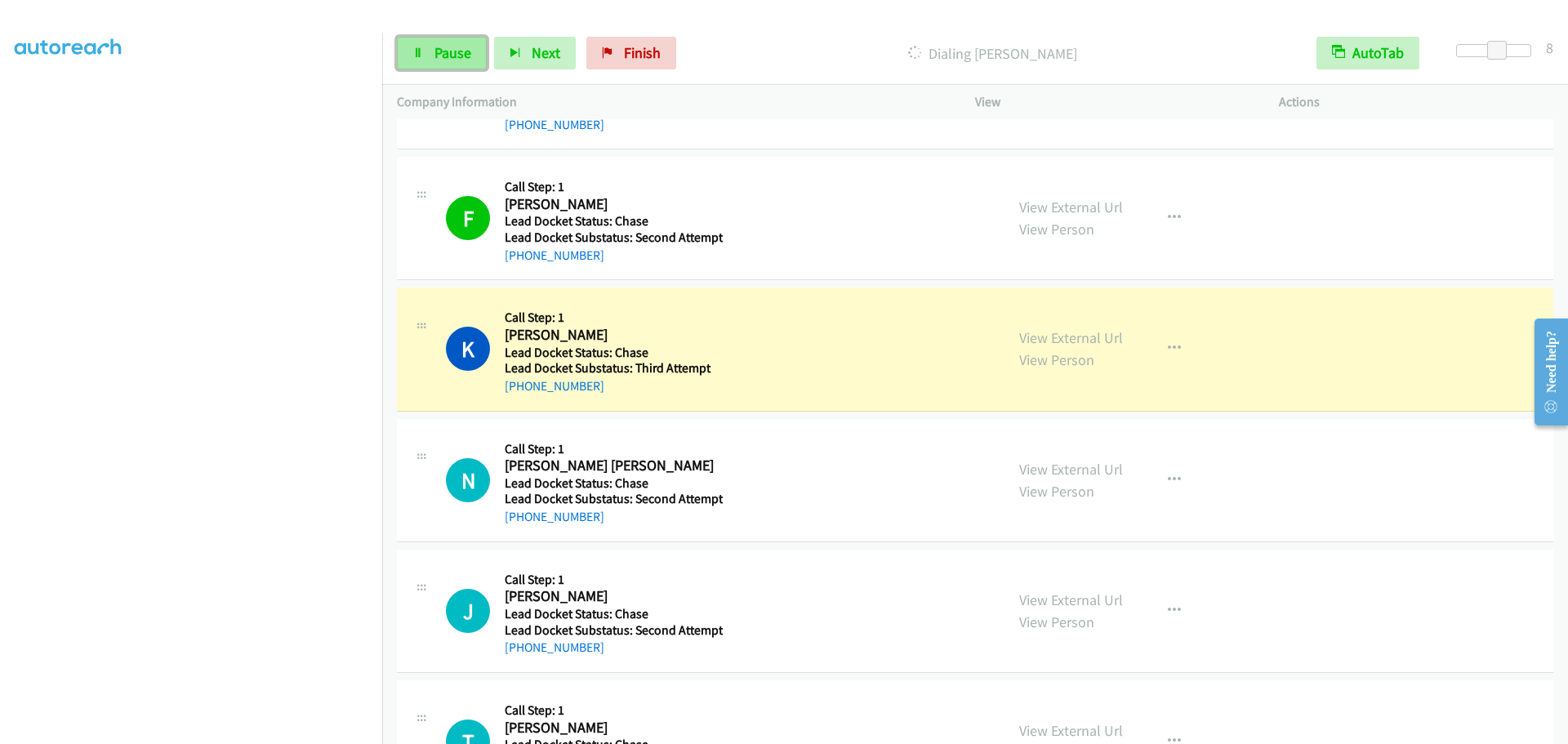
click at [466, 53] on span "Pause" at bounding box center [453, 52] width 37 height 18
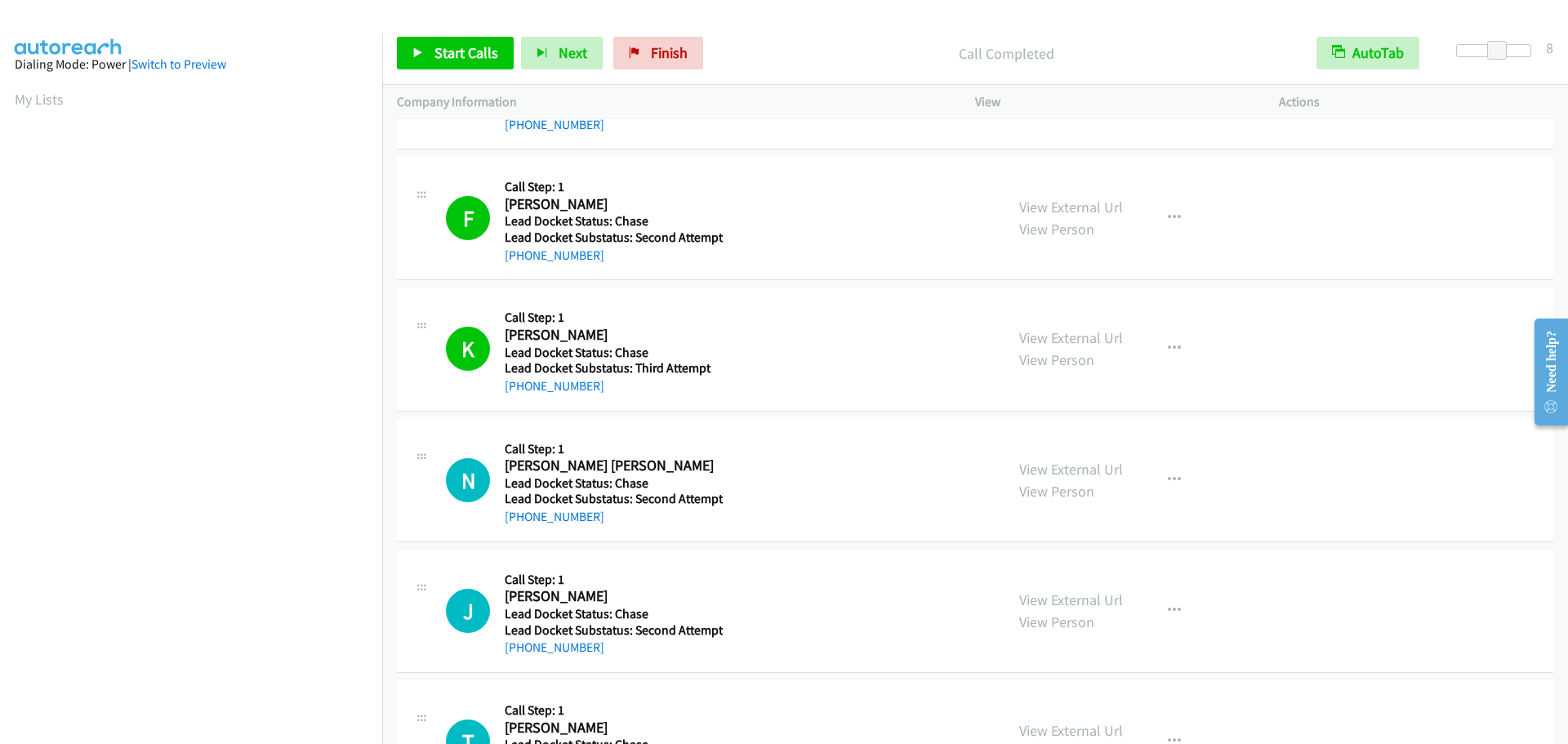
scroll to position [0, 0]
click at [34, 92] on link "My Lists" at bounding box center [39, 100] width 49 height 18
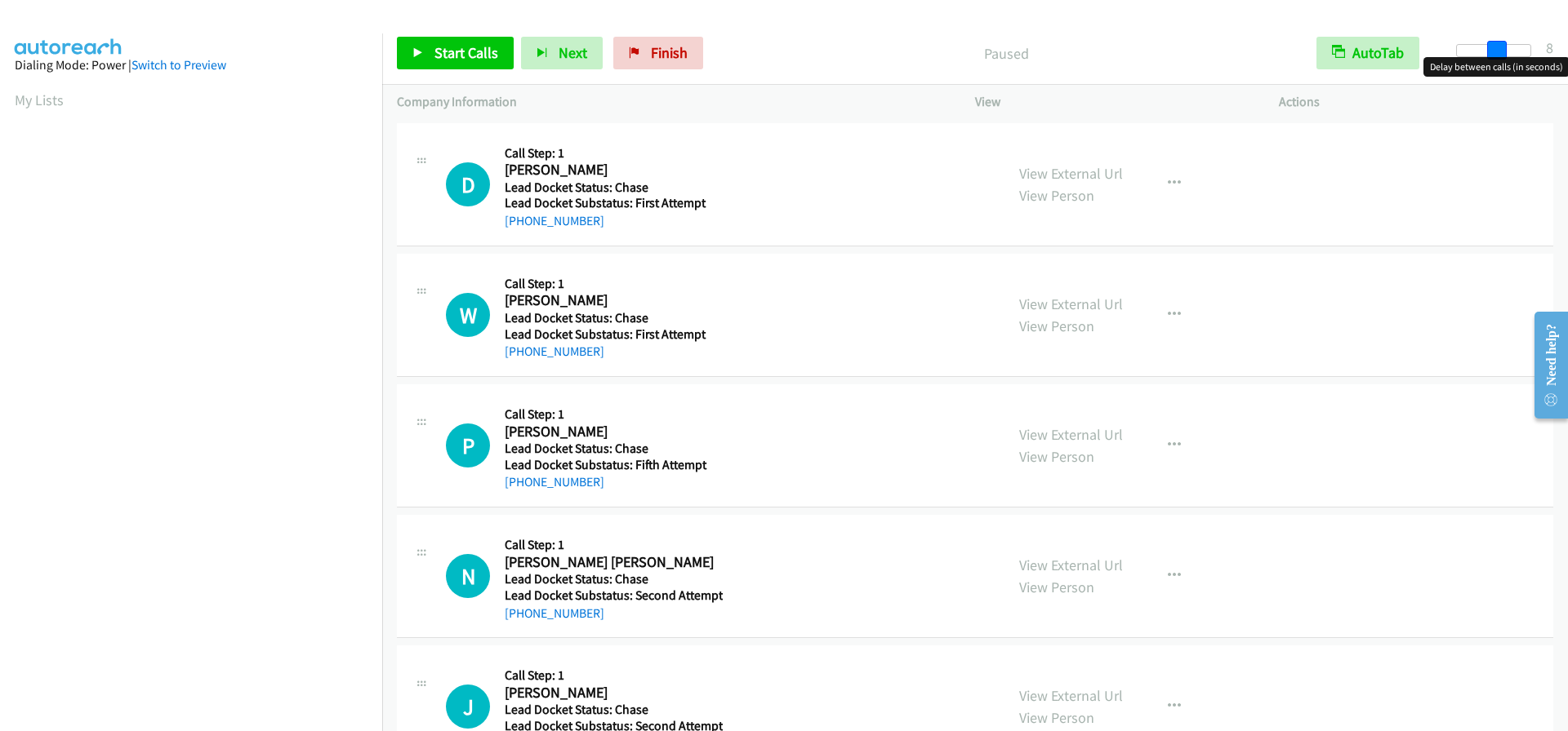
drag, startPoint x: 1453, startPoint y: 54, endPoint x: 1491, endPoint y: 55, distance: 38.0
click at [1491, 55] on span at bounding box center [1497, 50] width 19 height 19
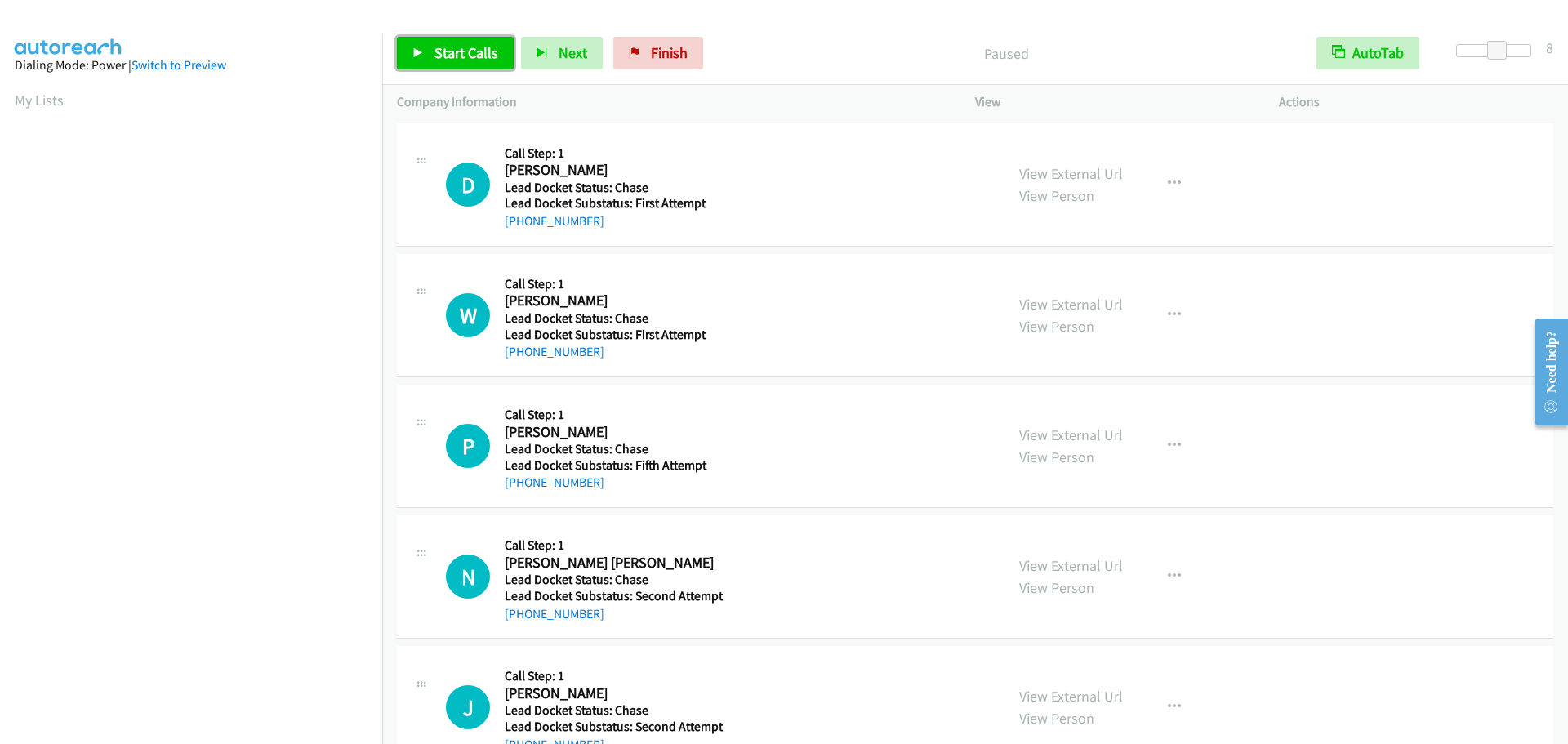
click at [482, 50] on span "Start Calls" at bounding box center [467, 52] width 64 height 18
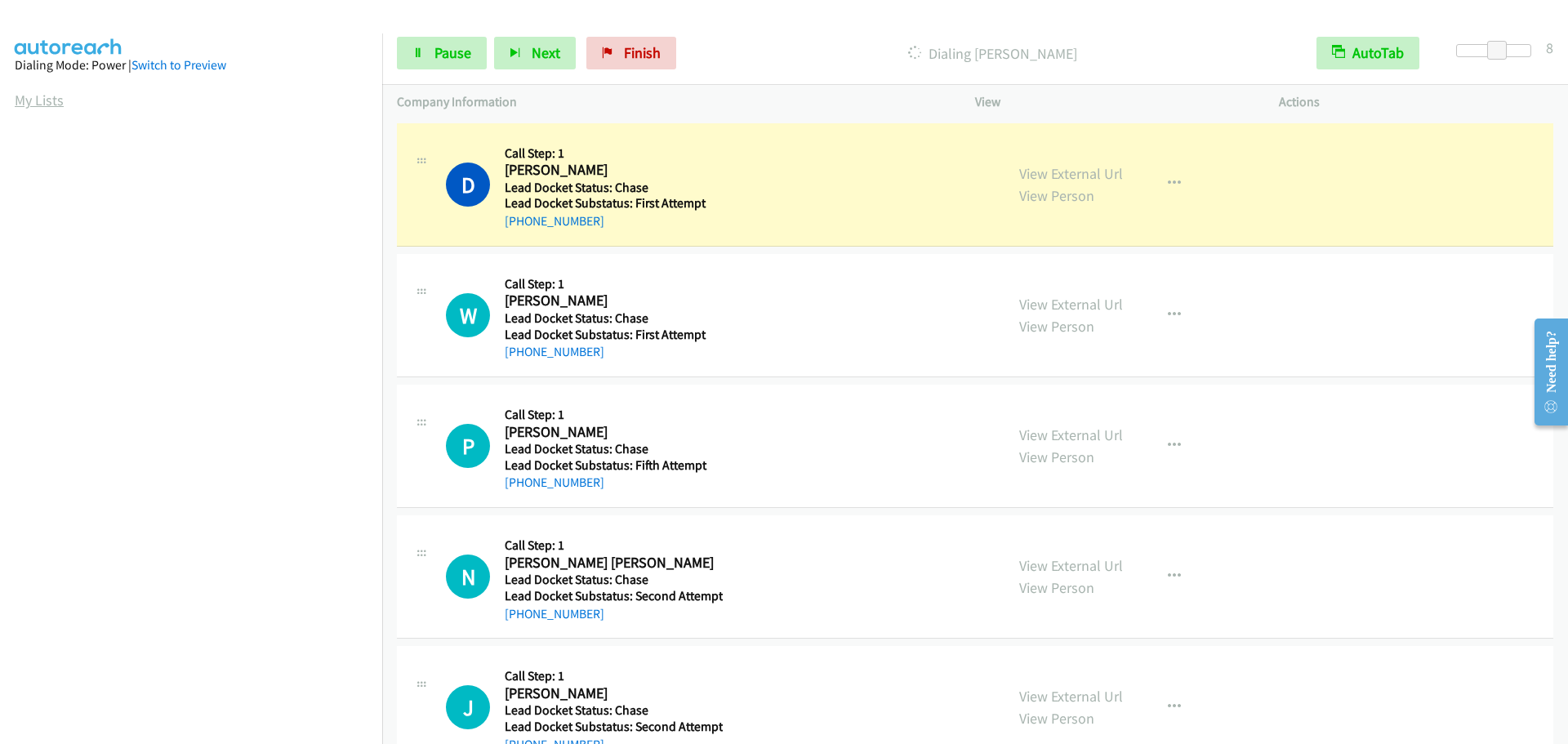
click at [61, 107] on link "My Lists" at bounding box center [39, 100] width 49 height 18
